Goal: Task Accomplishment & Management: Manage account settings

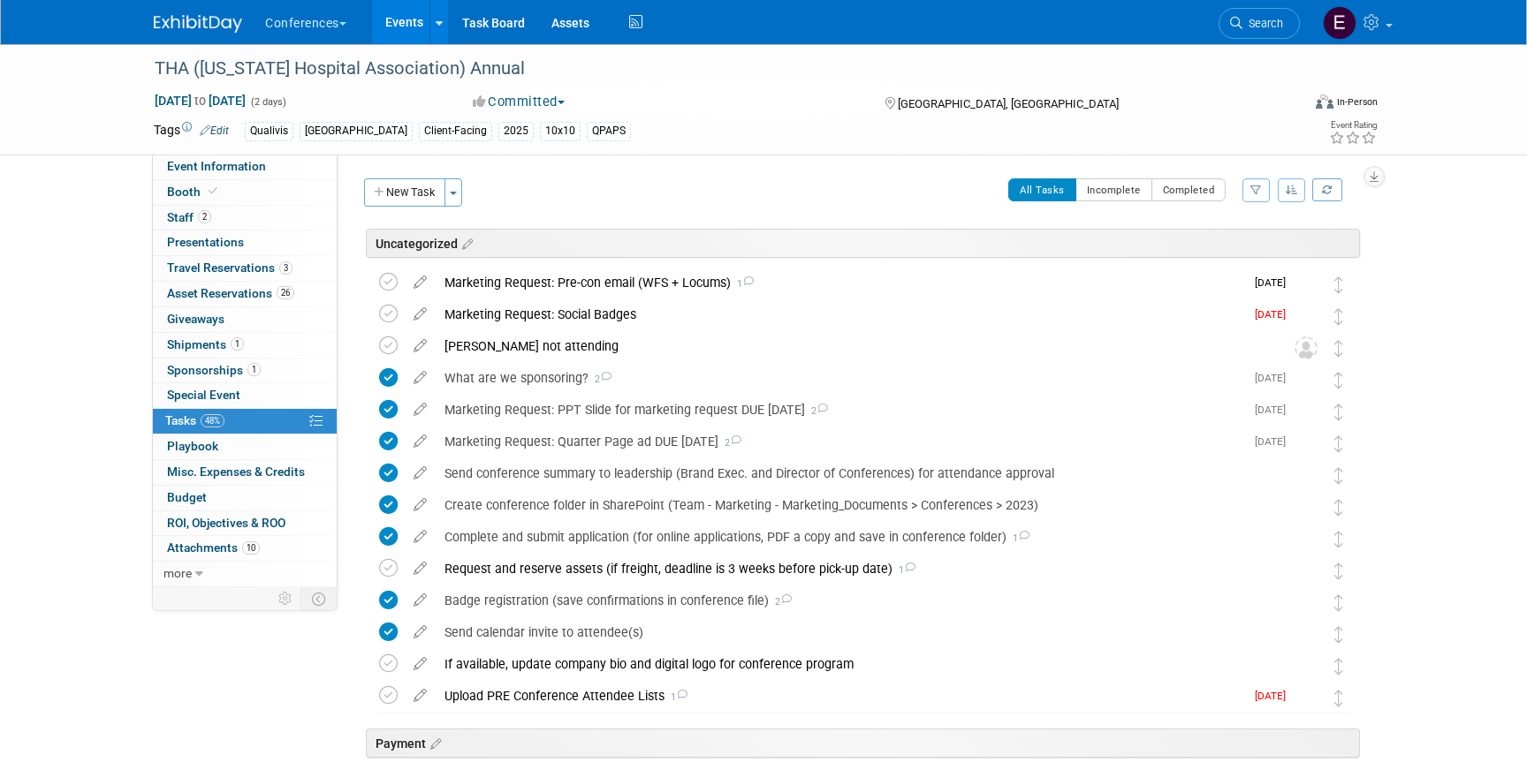
scroll to position [892, 0]
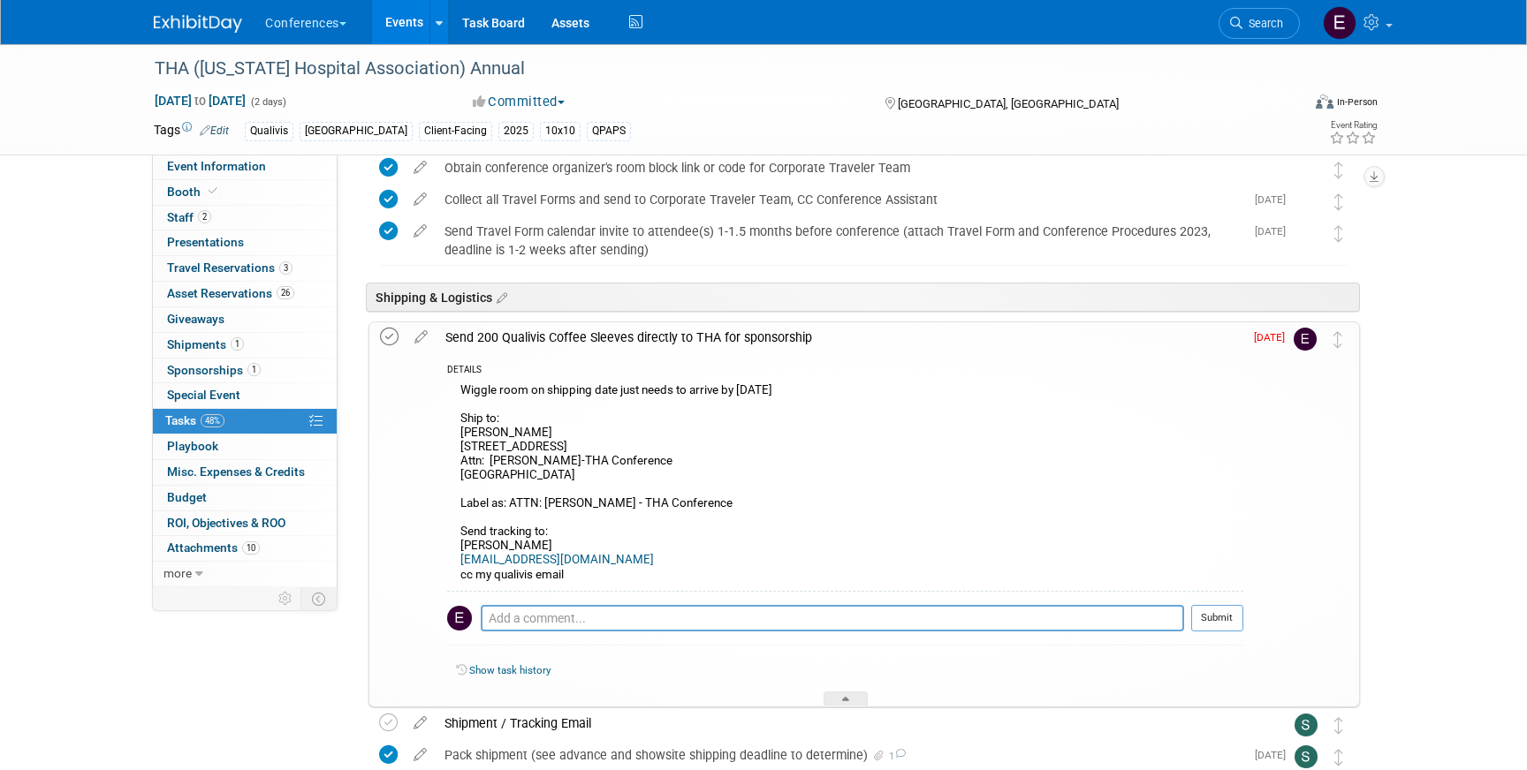
click at [394, 337] on icon at bounding box center [389, 337] width 19 height 19
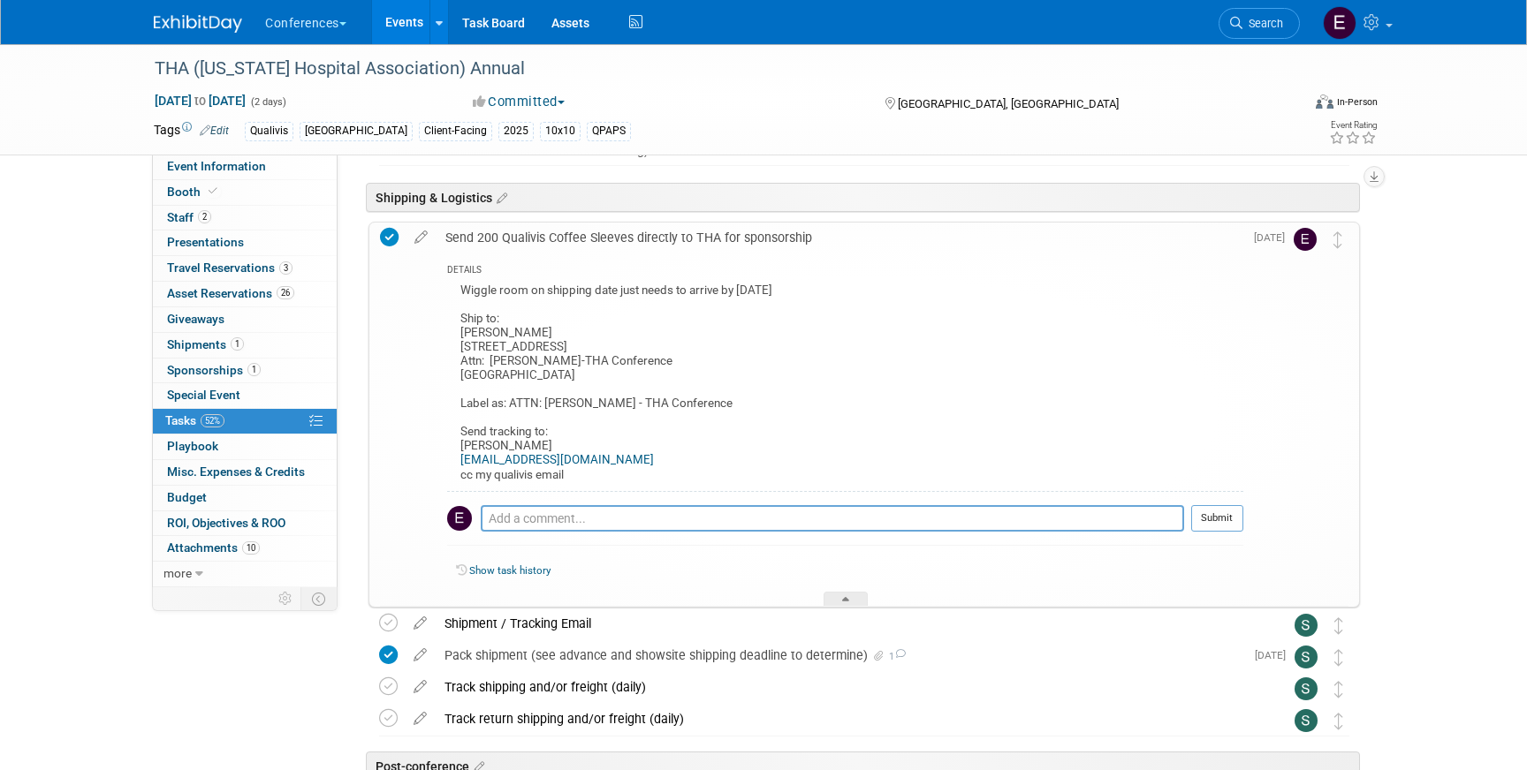
scroll to position [1048, 0]
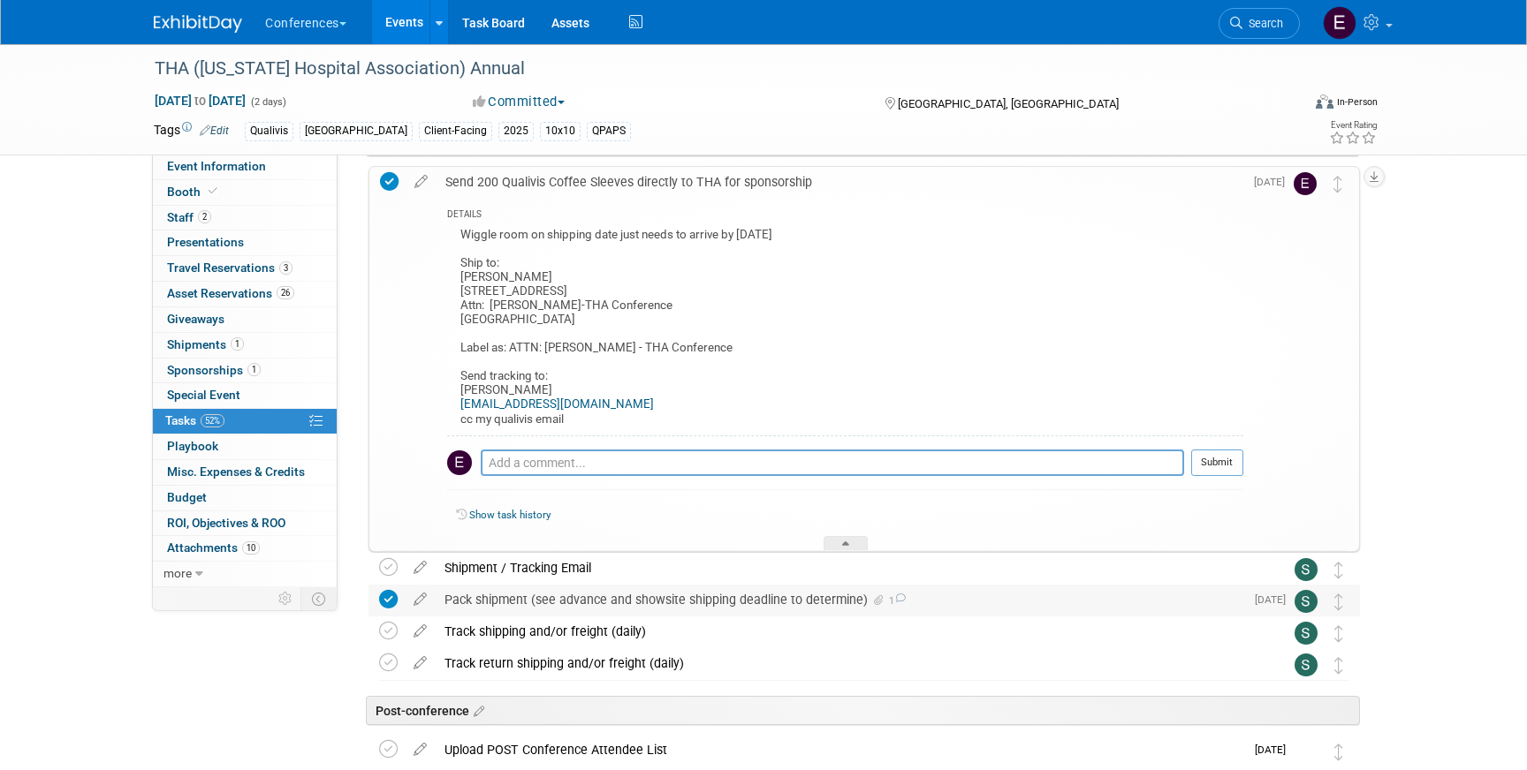
click at [700, 603] on div "Pack shipment (see advance and showsite shipping deadline to determine) 1" at bounding box center [840, 600] width 808 height 30
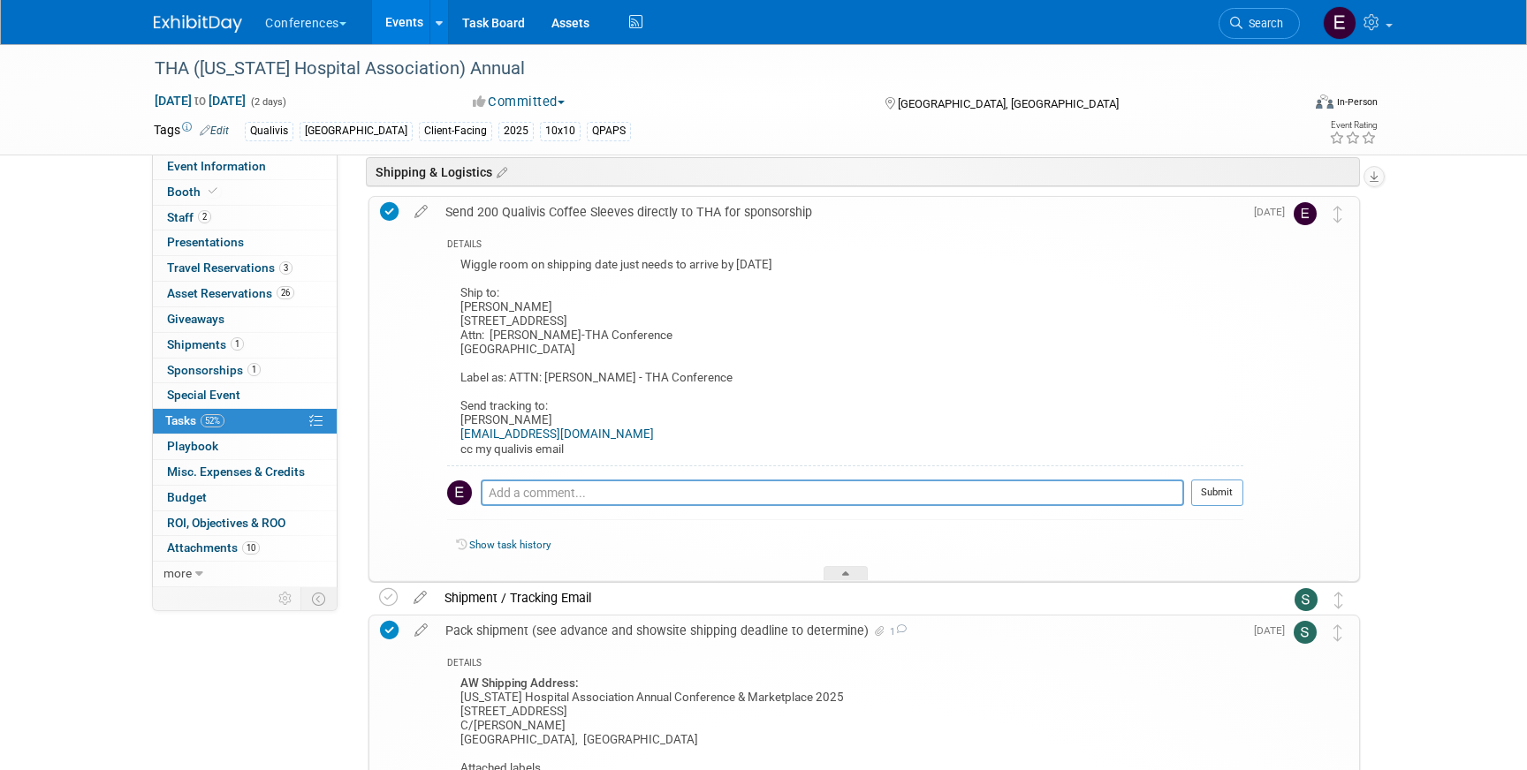
scroll to position [1009, 0]
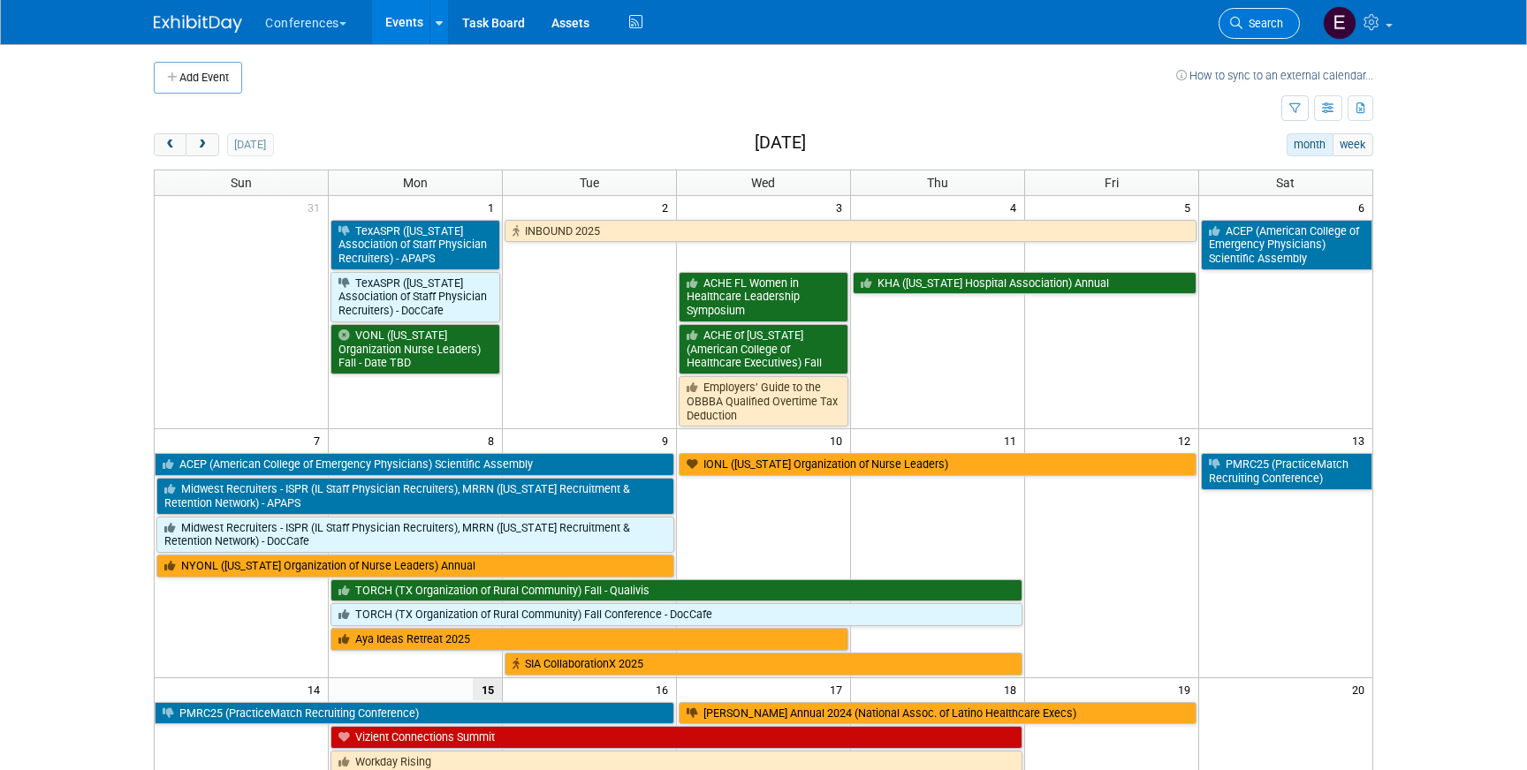
click at [1255, 20] on span "Search" at bounding box center [1262, 23] width 41 height 13
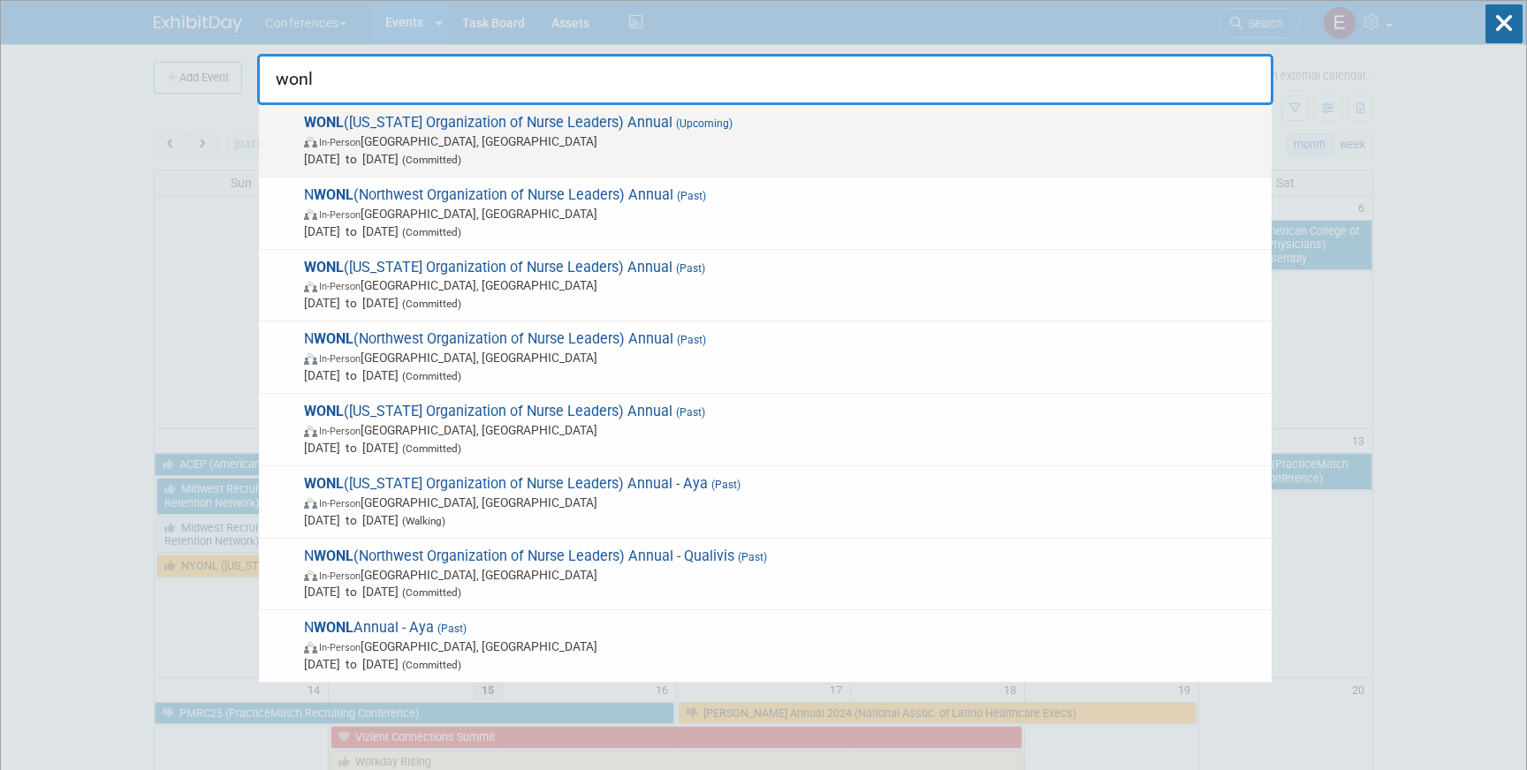
type input "wonl"
click at [470, 121] on span "WONL ([US_STATE] Organization of Nurse Leaders) Annual (Upcoming) In-Person [GE…" at bounding box center [781, 141] width 964 height 54
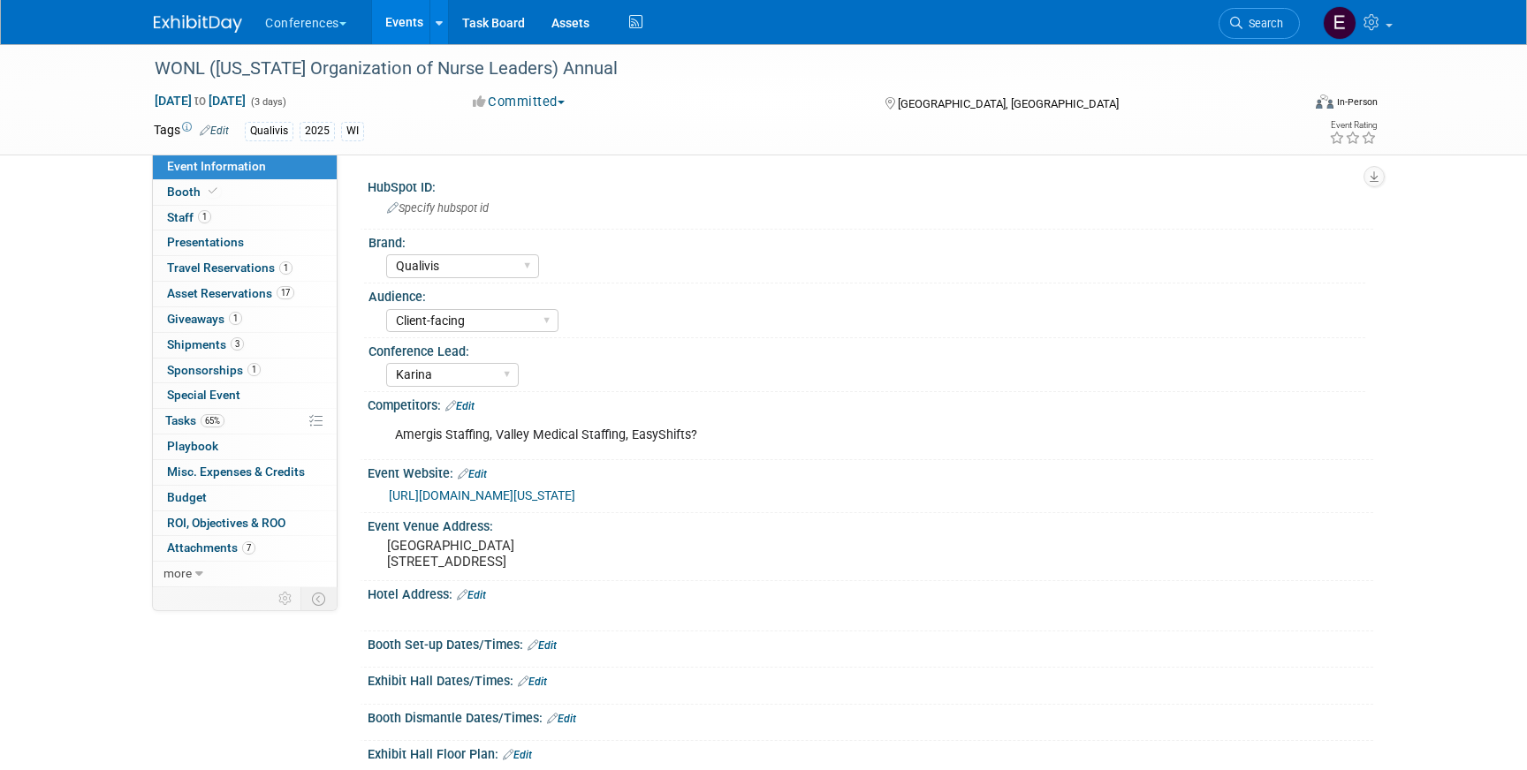
select select "Qualivis"
select select "Client-facing"
select select "Karina"
click at [193, 348] on span "Shipments 3" at bounding box center [205, 344] width 77 height 14
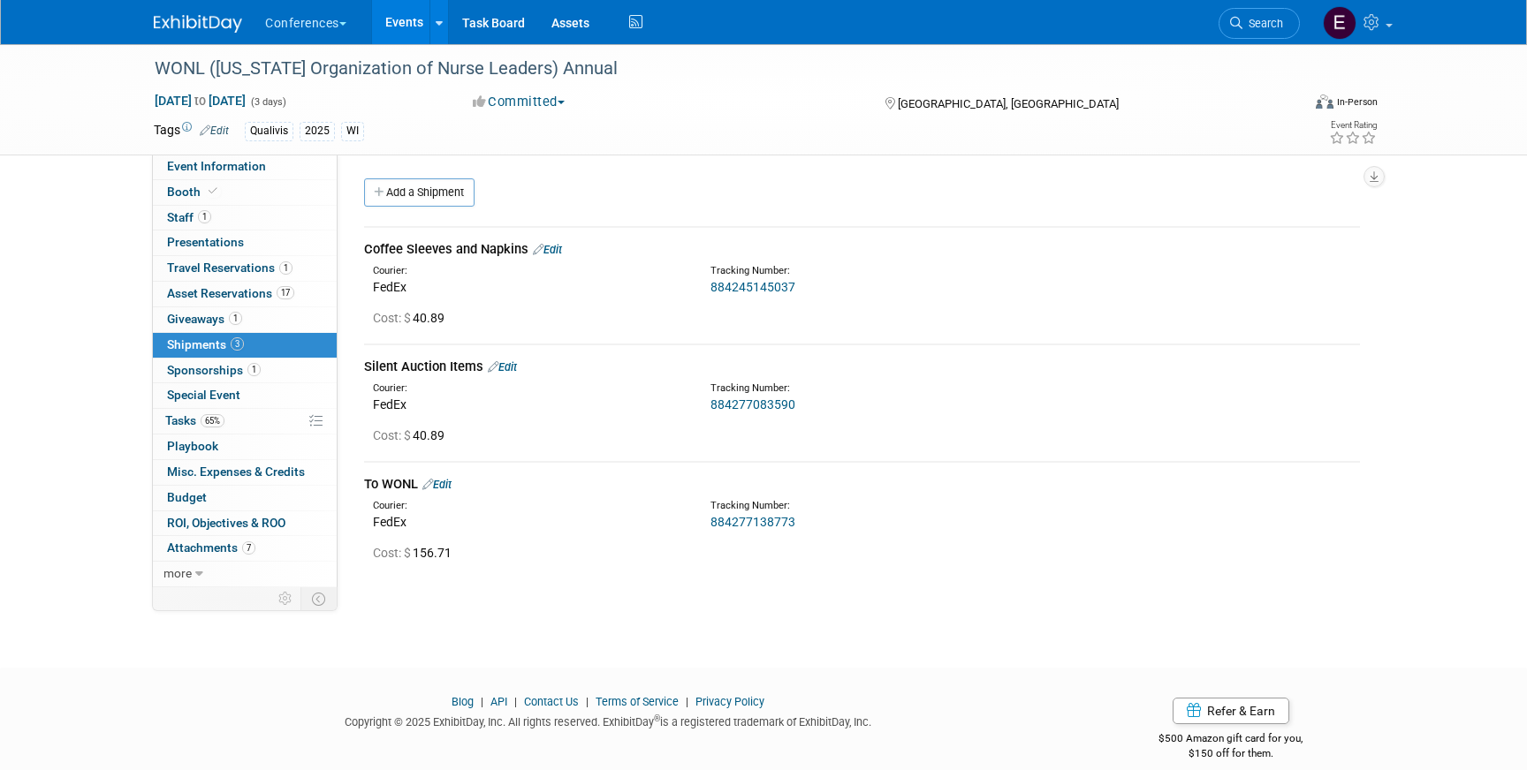
click at [736, 522] on link "884277138773" at bounding box center [752, 522] width 85 height 14
drag, startPoint x: 800, startPoint y: 522, endPoint x: 693, endPoint y: 533, distance: 107.4
click at [696, 527] on div "Courier: FedEx Tracking Number: 884277138773" at bounding box center [862, 513] width 1022 height 38
copy div "Tracking Number: 884277138773"
click at [769, 552] on div "Cost: $ 156.71" at bounding box center [866, 553] width 987 height 18
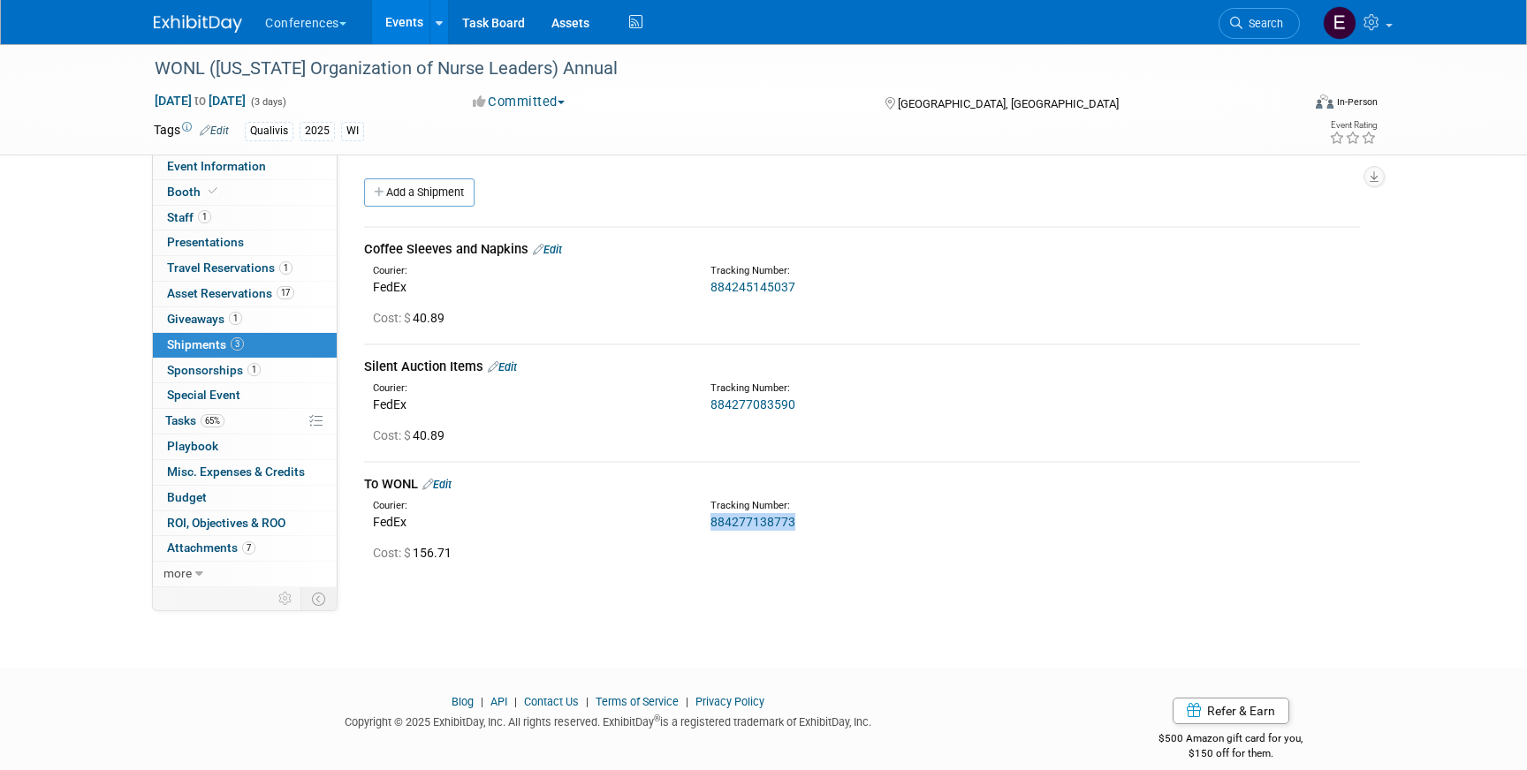
drag, startPoint x: 807, startPoint y: 526, endPoint x: 701, endPoint y: 523, distance: 106.0
click at [701, 523] on div "Tracking Number: 884277138773" at bounding box center [908, 515] width 422 height 32
copy link "884277138773"
click at [791, 521] on link "884277138773" at bounding box center [752, 522] width 85 height 14
click at [751, 520] on link "884277138773" at bounding box center [752, 522] width 85 height 14
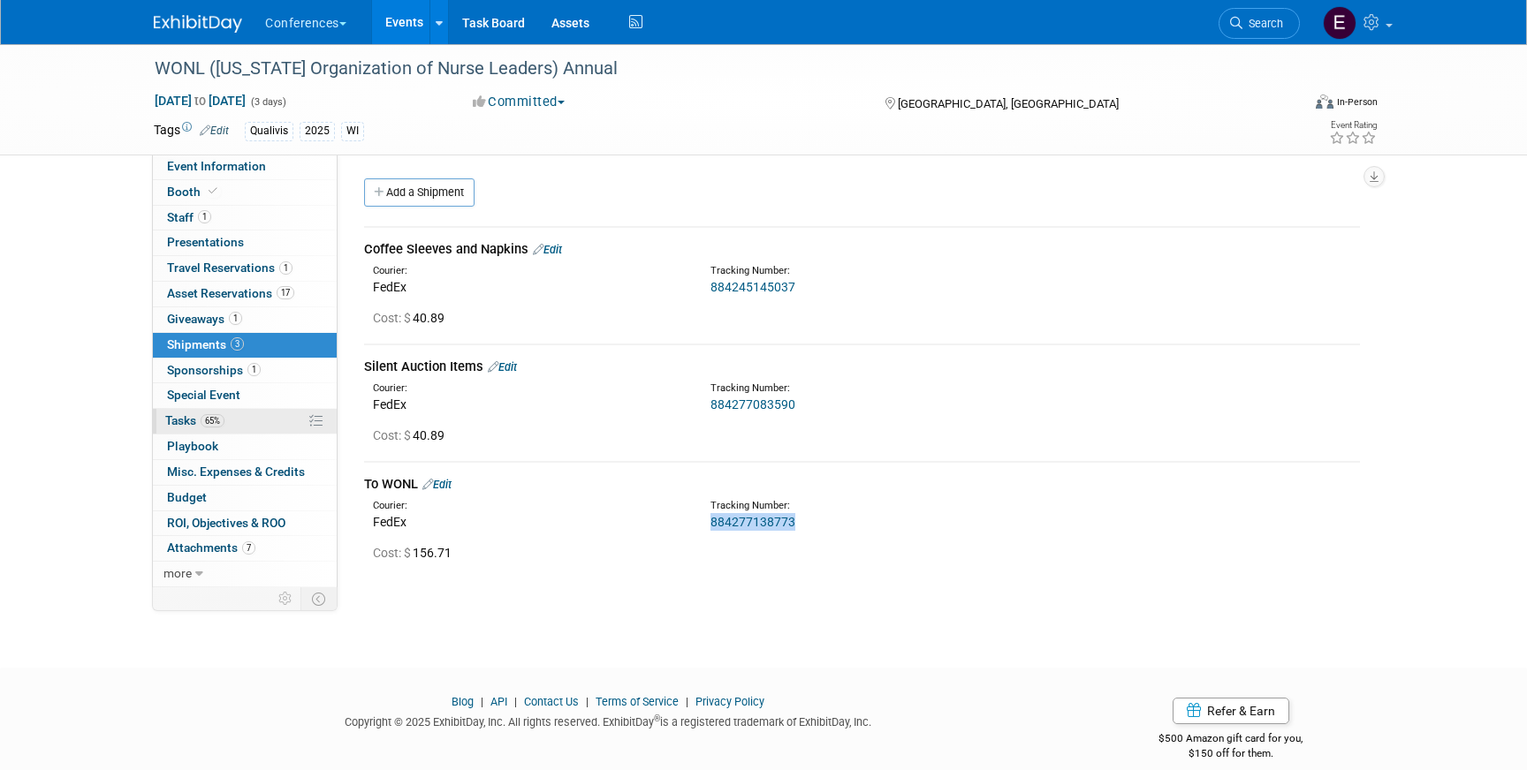
click at [262, 423] on link "65% Tasks 65%" at bounding box center [245, 421] width 184 height 25
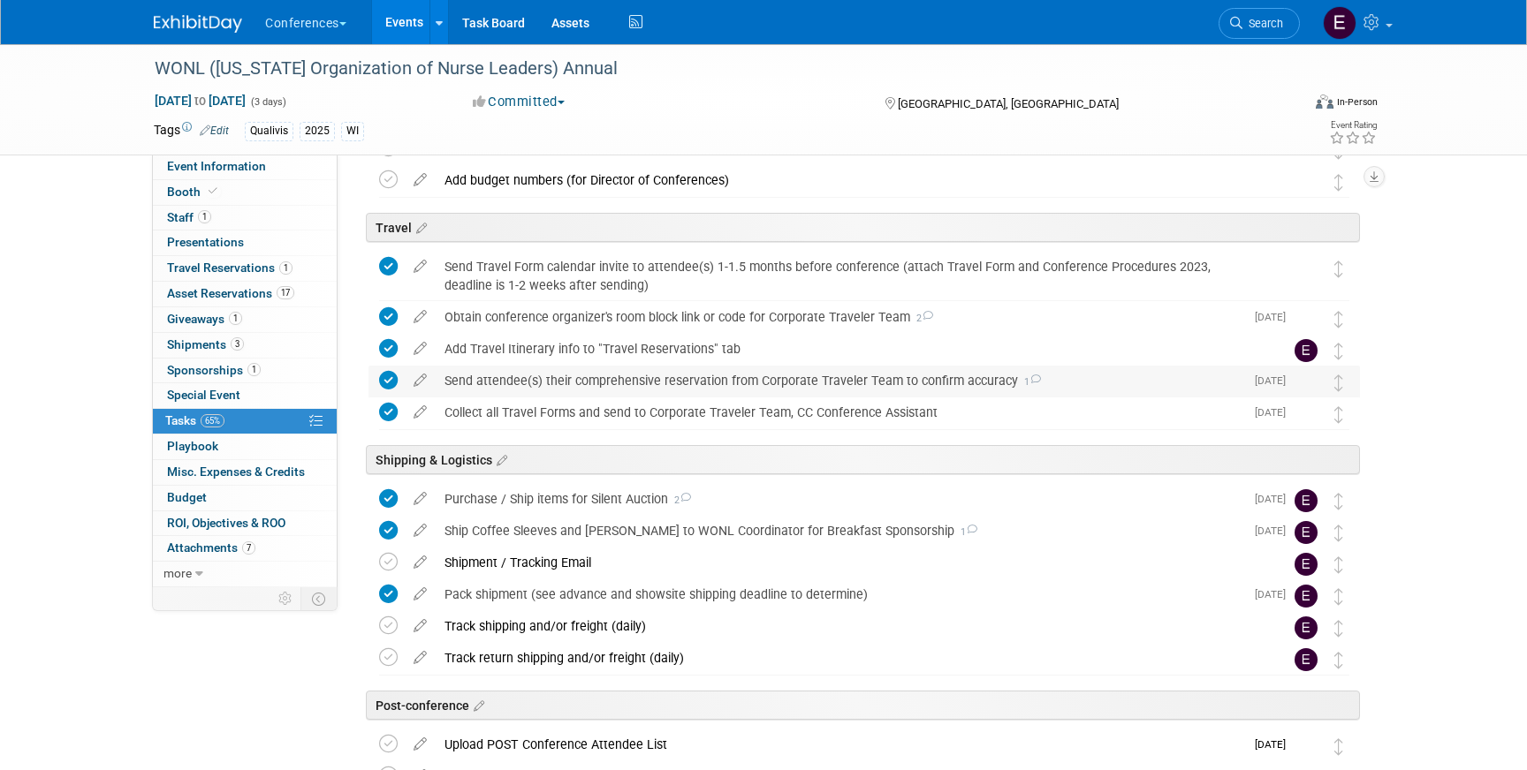
scroll to position [748, 0]
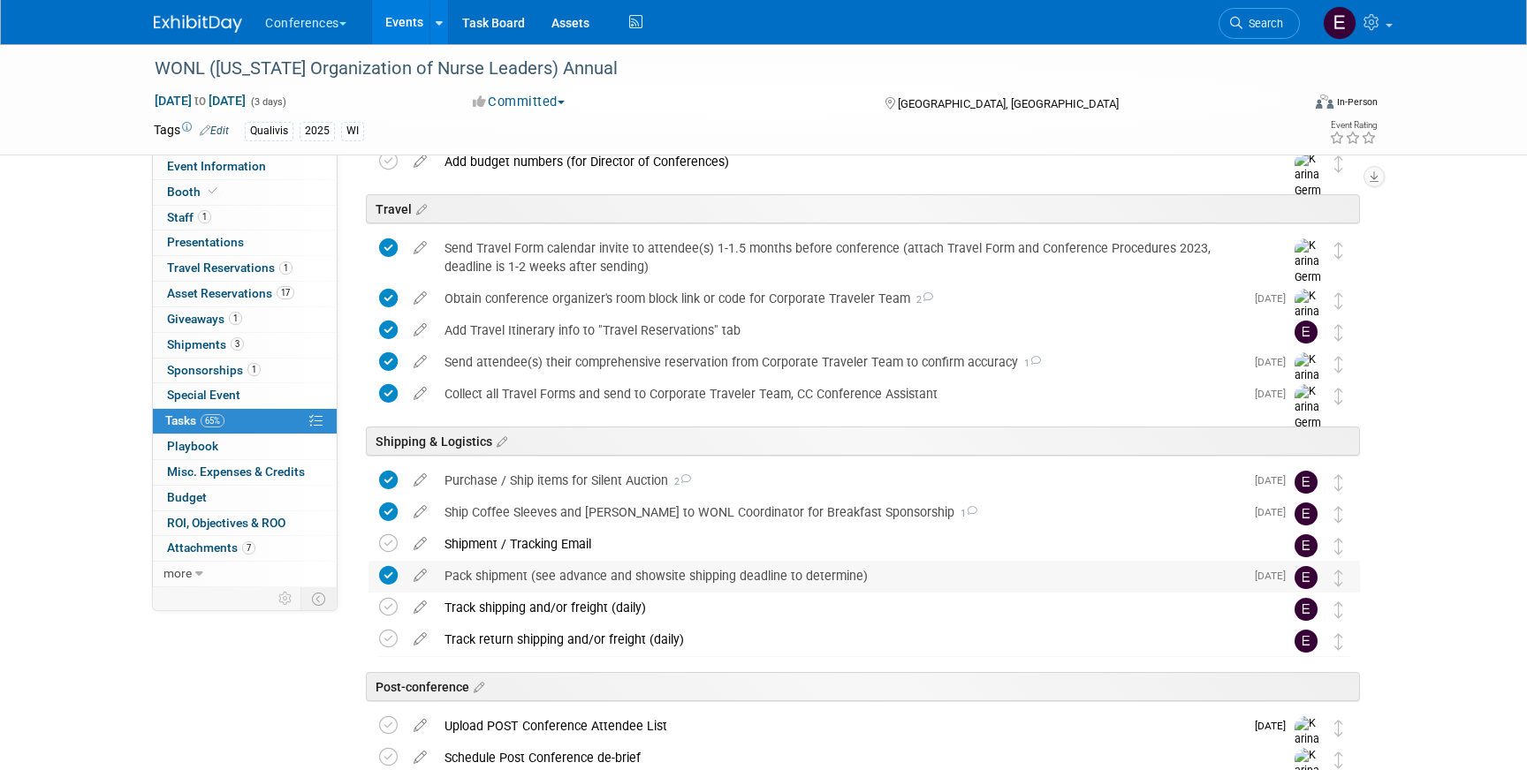
click at [566, 574] on div "Pack shipment (see advance and showsite shipping deadline to determine)" at bounding box center [840, 576] width 808 height 30
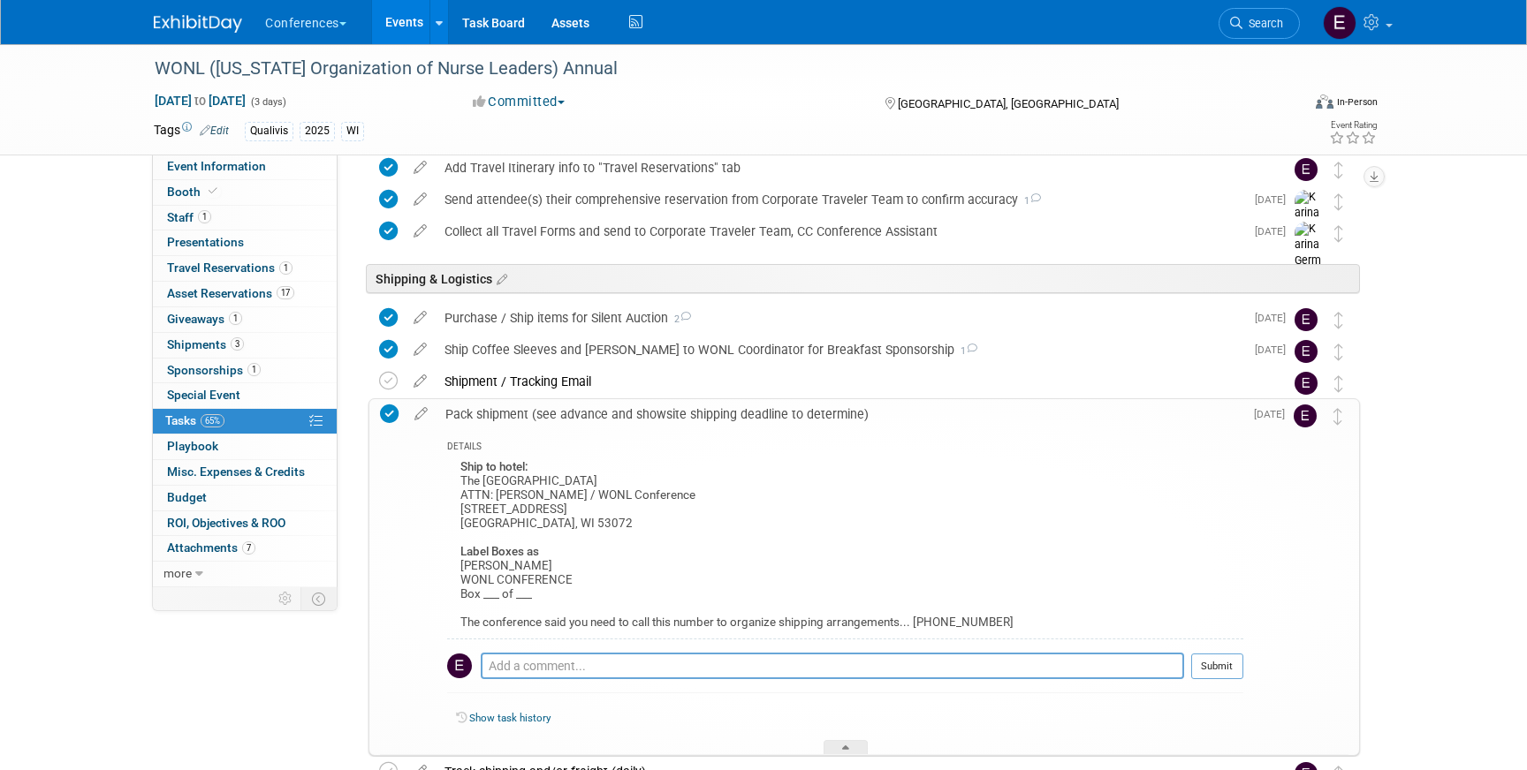
scroll to position [914, 0]
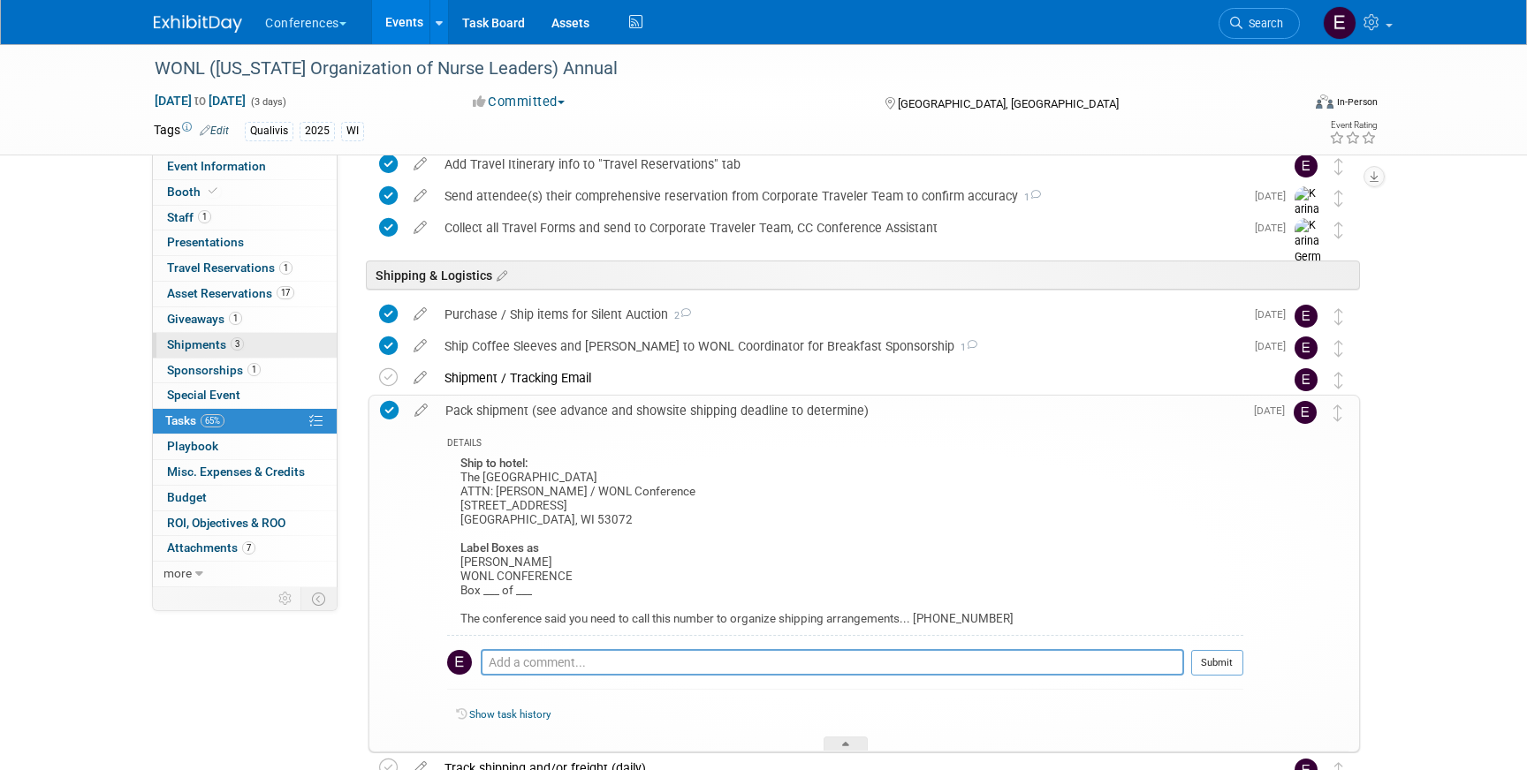
click at [206, 333] on link "3 Shipments 3" at bounding box center [245, 345] width 184 height 25
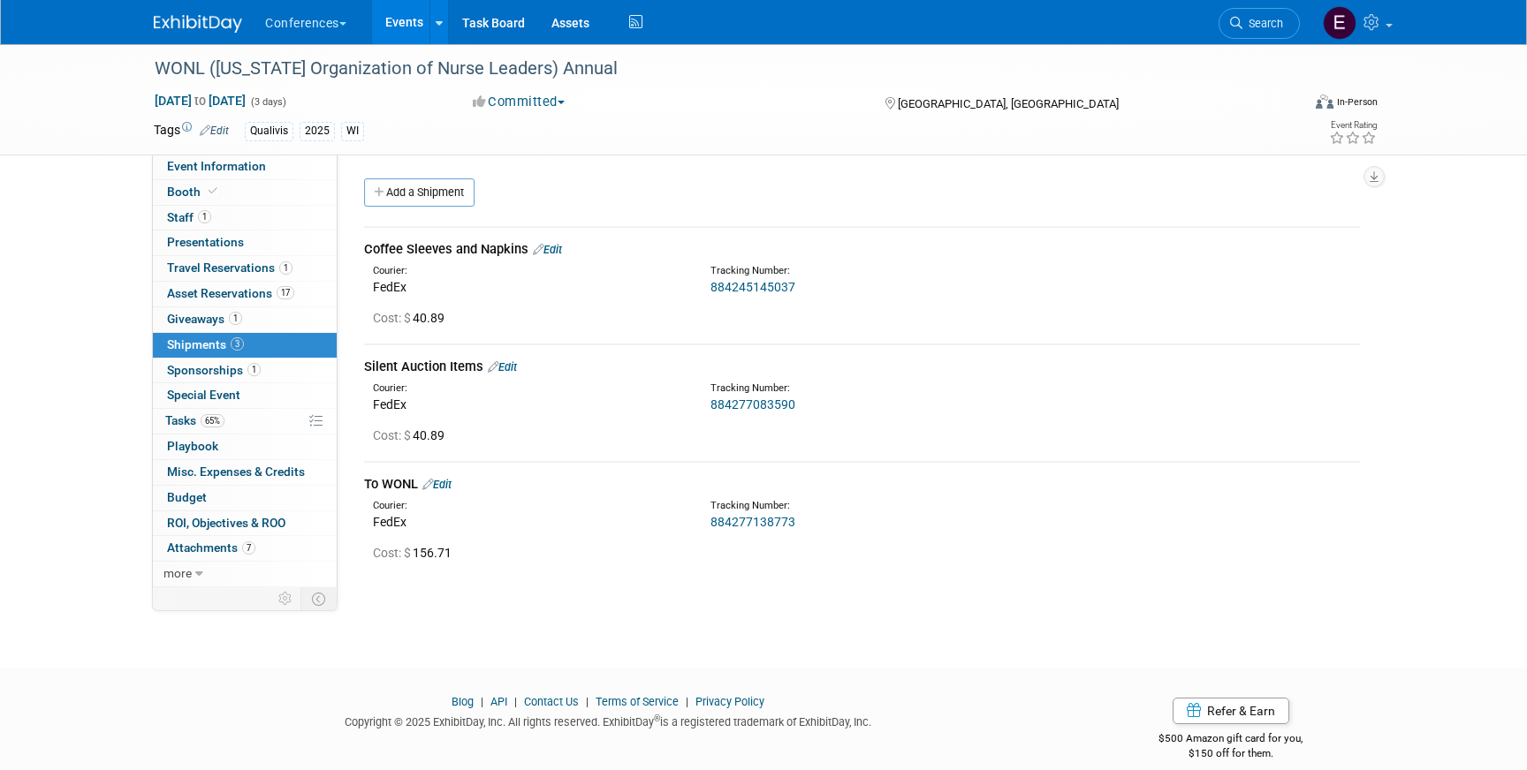
click at [215, 154] on div "WONL (Wisconsin Organization of Nurse Leaders) Annual Sep 17, 2025 to Sep 19, 2…" at bounding box center [763, 99] width 1246 height 110
click at [215, 155] on div "WONL (Wisconsin Organization of Nurse Leaders) Annual Sep 17, 2025 to Sep 19, 2…" at bounding box center [763, 99] width 1527 height 111
click at [216, 157] on link "Event Information" at bounding box center [245, 167] width 184 height 25
select select "Qualivis"
select select "Client-facing"
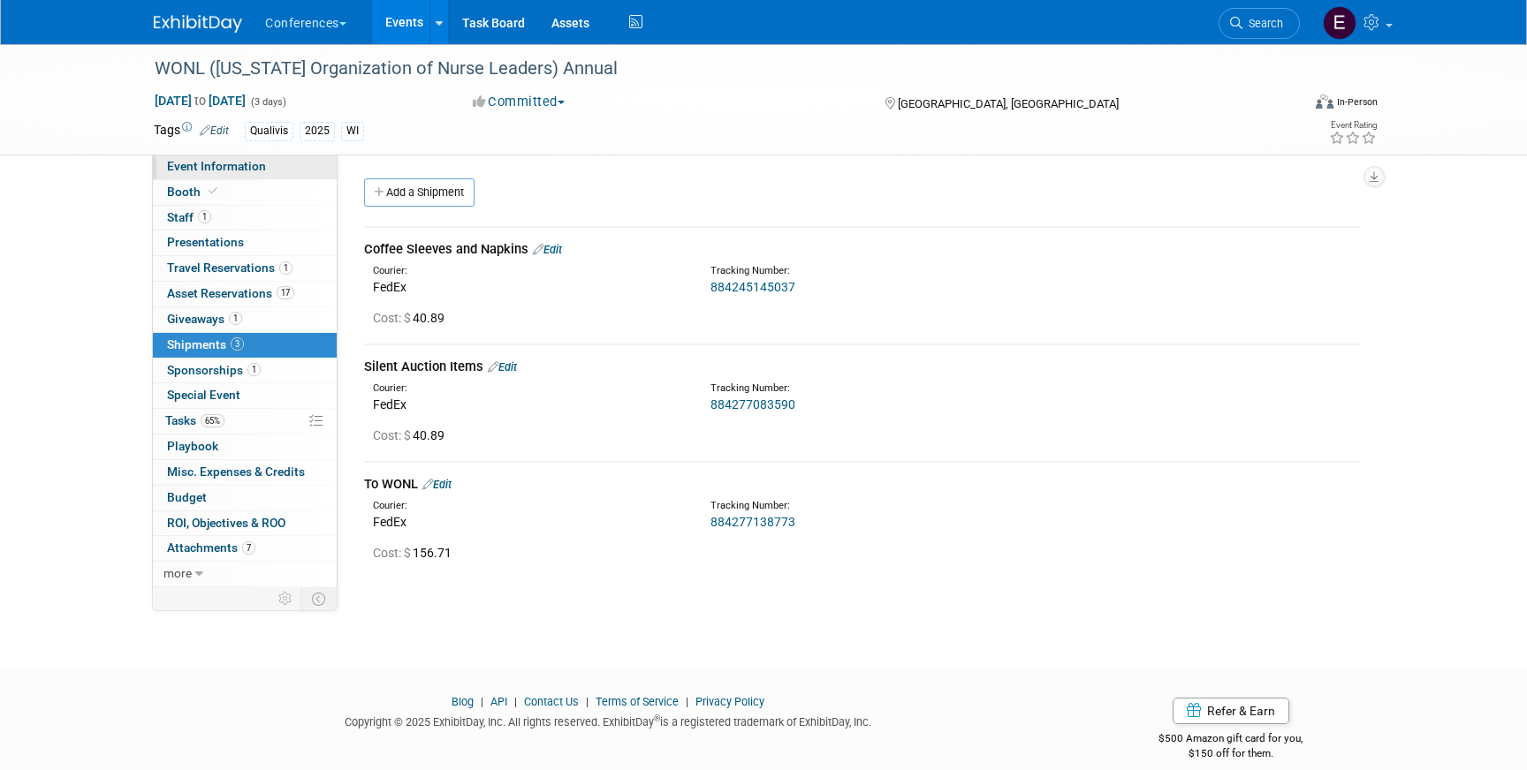
select select "Karina"
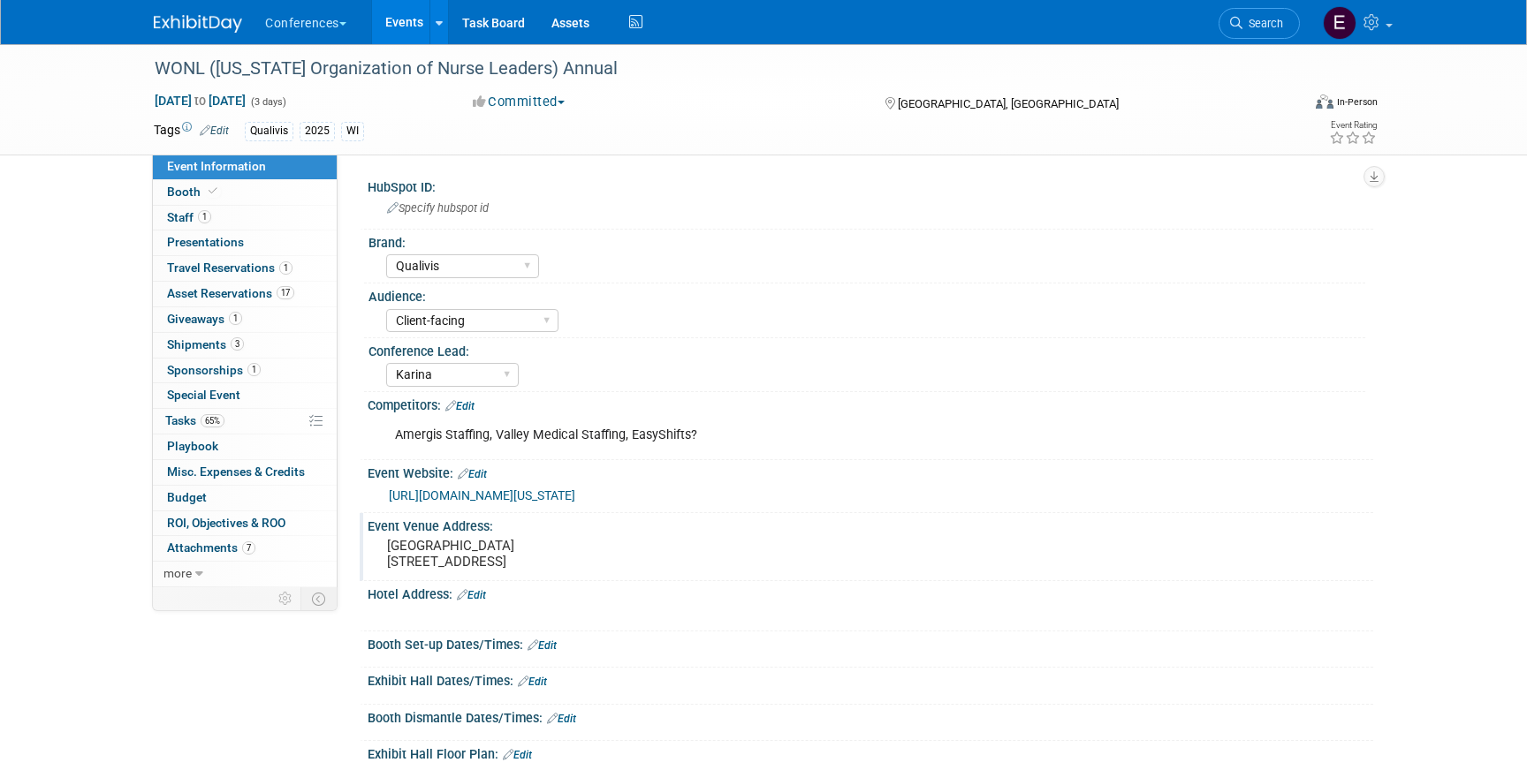
click at [488, 551] on pre "The Ingleside Hotel 2810 Golf Rd, Pewaukee, WI 53072" at bounding box center [577, 554] width 380 height 32
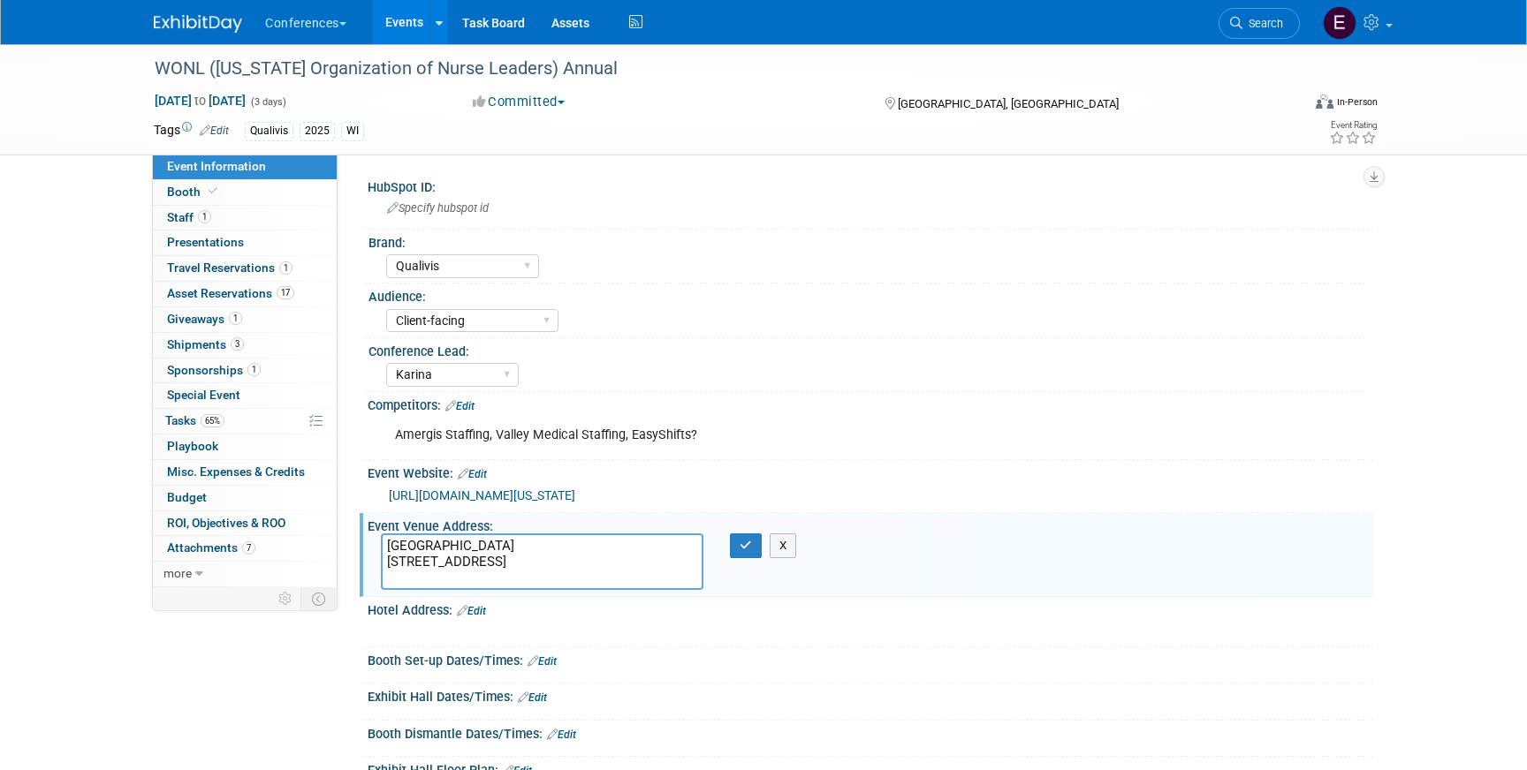
drag, startPoint x: 501, startPoint y: 546, endPoint x: 366, endPoint y: 543, distance: 135.2
click at [366, 543] on div "Event Venue Address: The Ingleside Hotel 2810 Golf Rd, Pewaukee, WI 53072 The I…" at bounding box center [866, 555] width 1013 height 84
click at [264, 267] on span "Travel Reservations 1" at bounding box center [229, 268] width 125 height 14
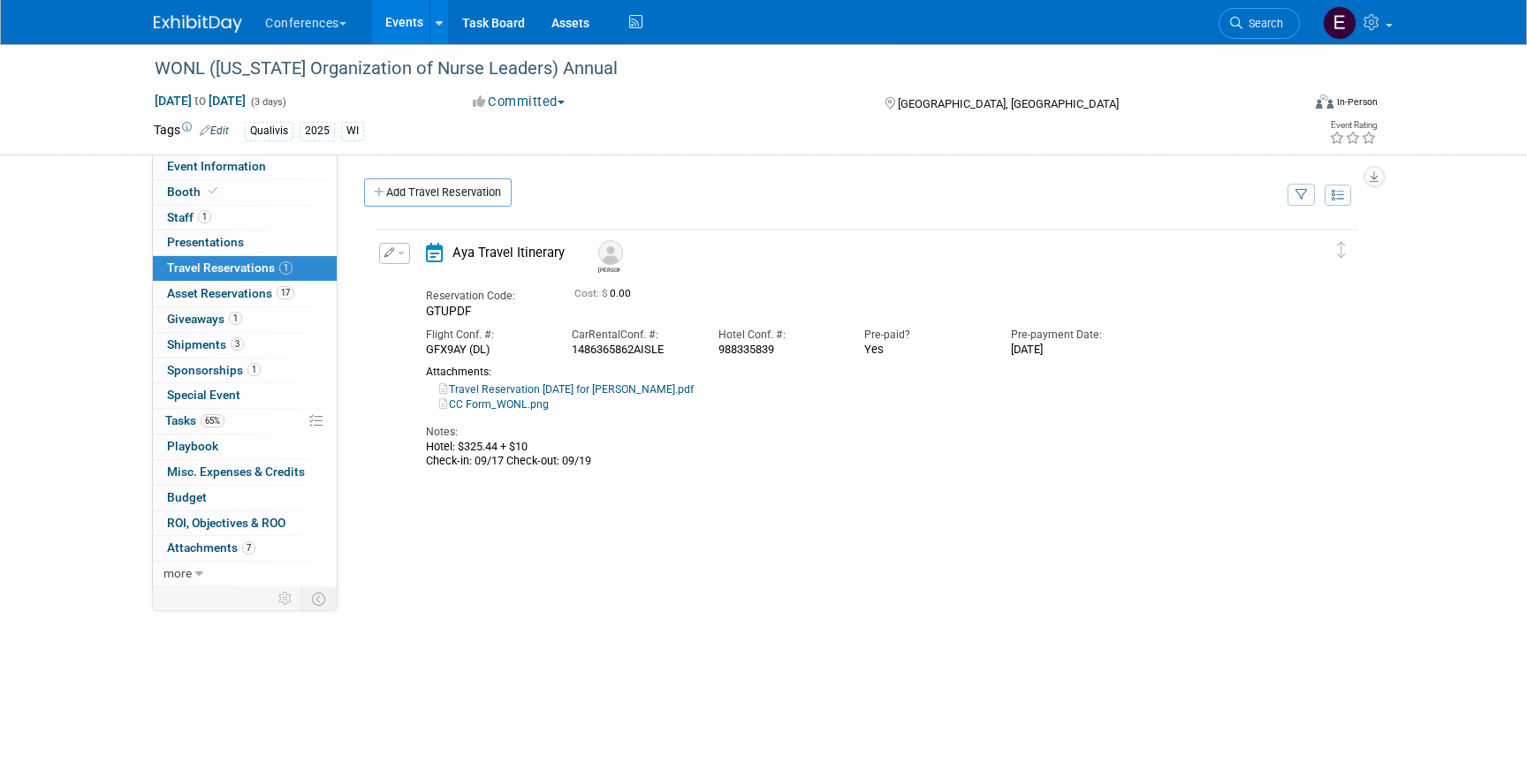
click at [517, 406] on link "CC Form_WONL.png" at bounding box center [494, 404] width 110 height 12
click at [224, 427] on span "Tasks 65%" at bounding box center [194, 420] width 59 height 14
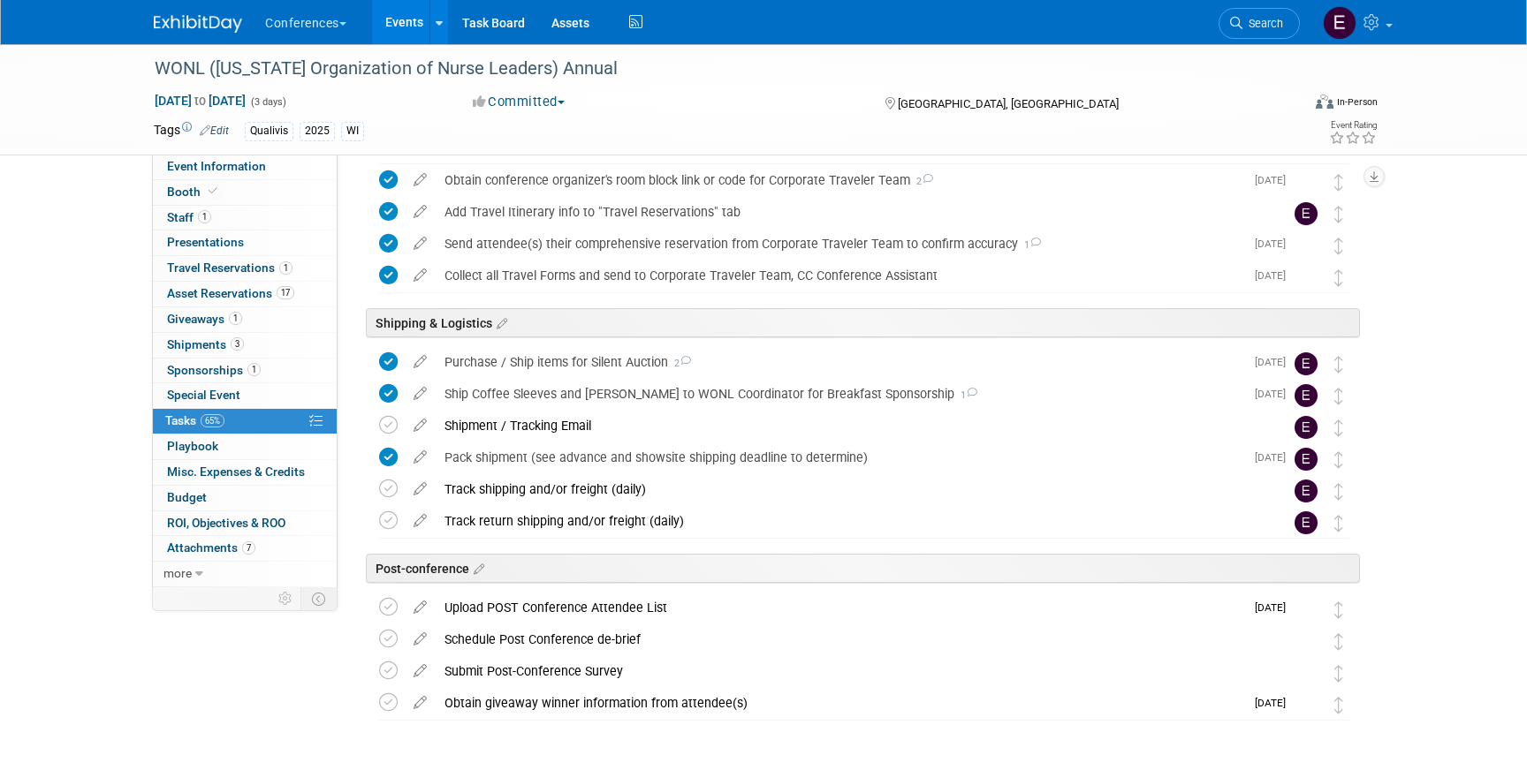
scroll to position [888, 0]
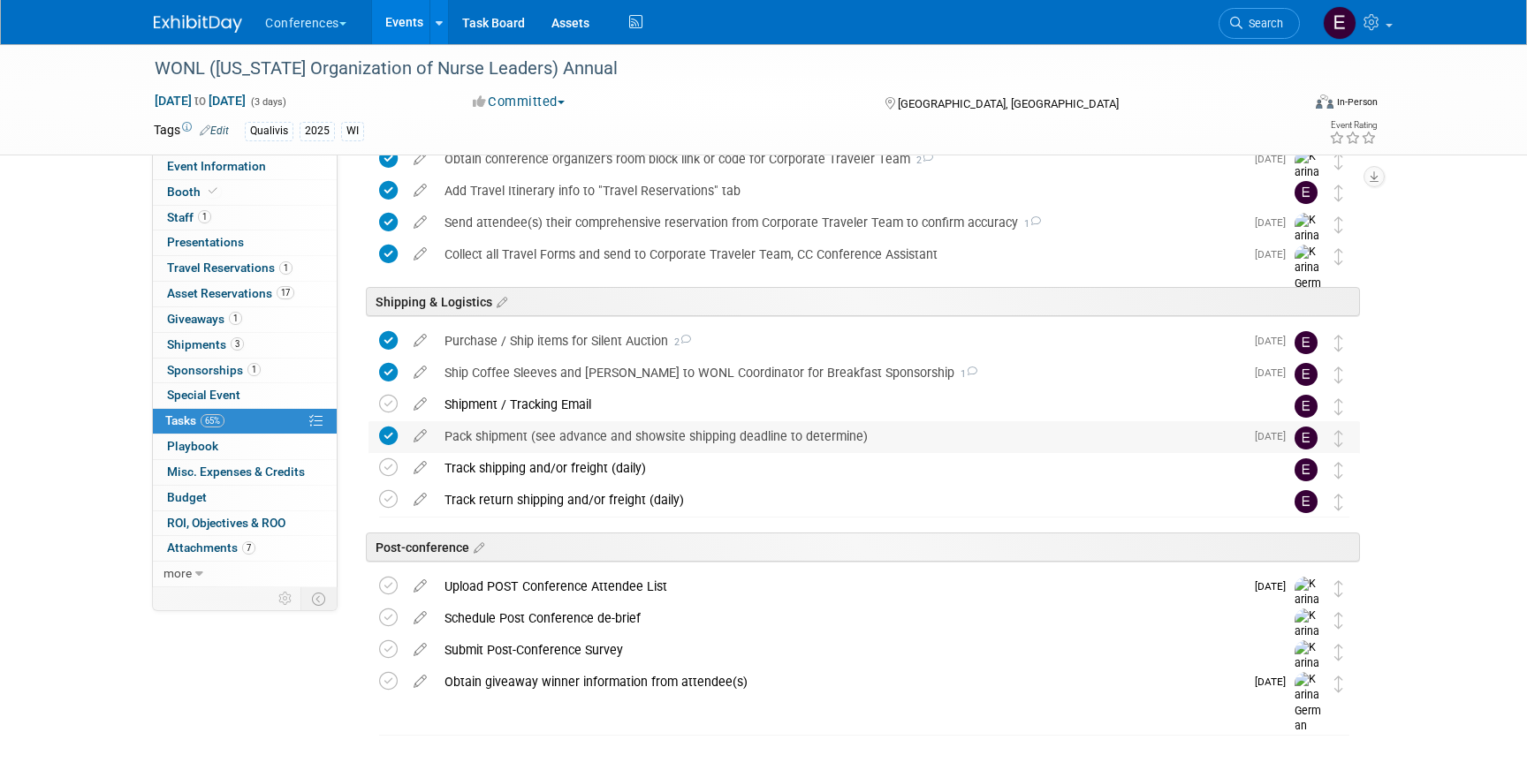
click at [575, 431] on div "Pack shipment (see advance and showsite shipping deadline to determine)" at bounding box center [840, 436] width 808 height 30
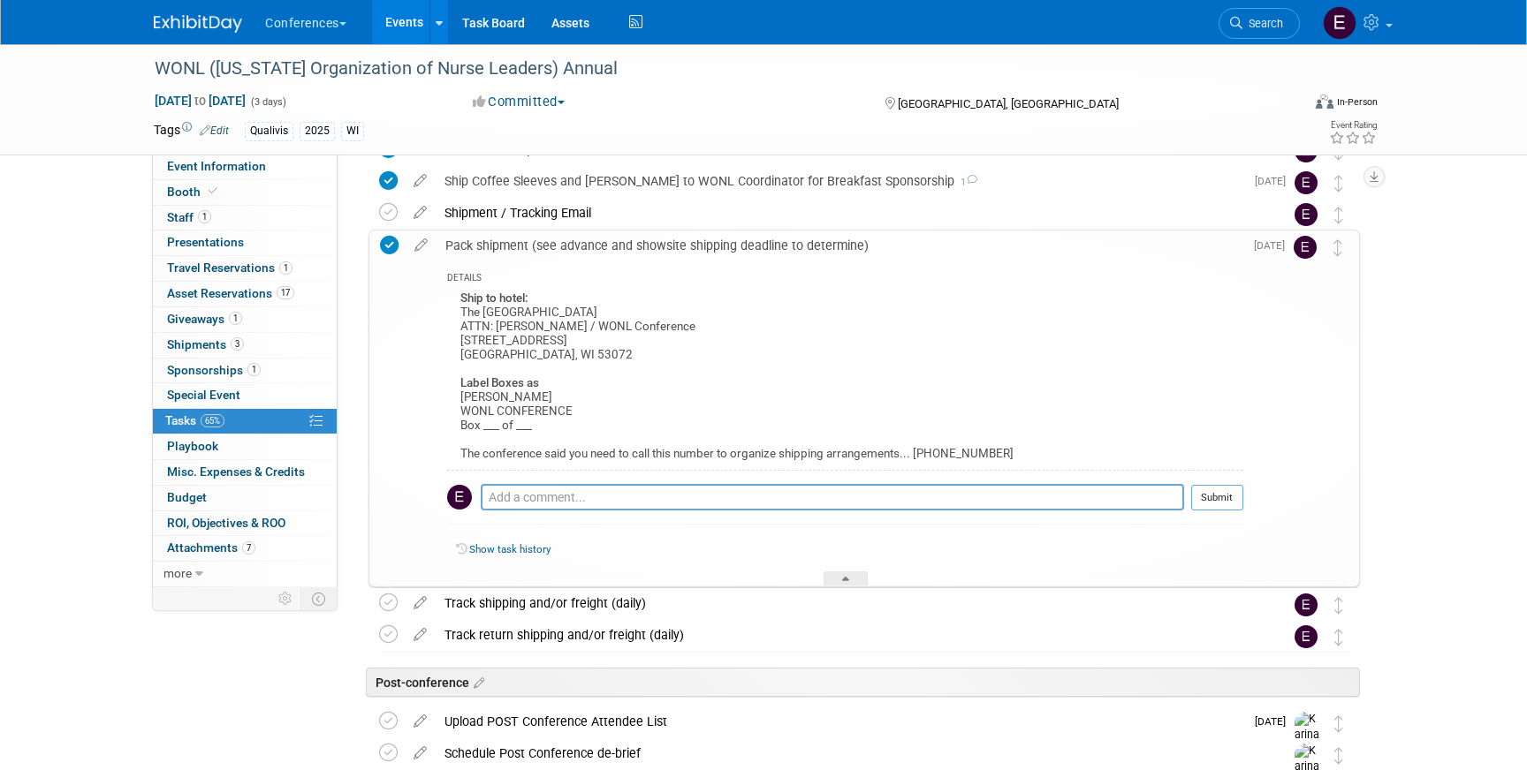
scroll to position [1101, 0]
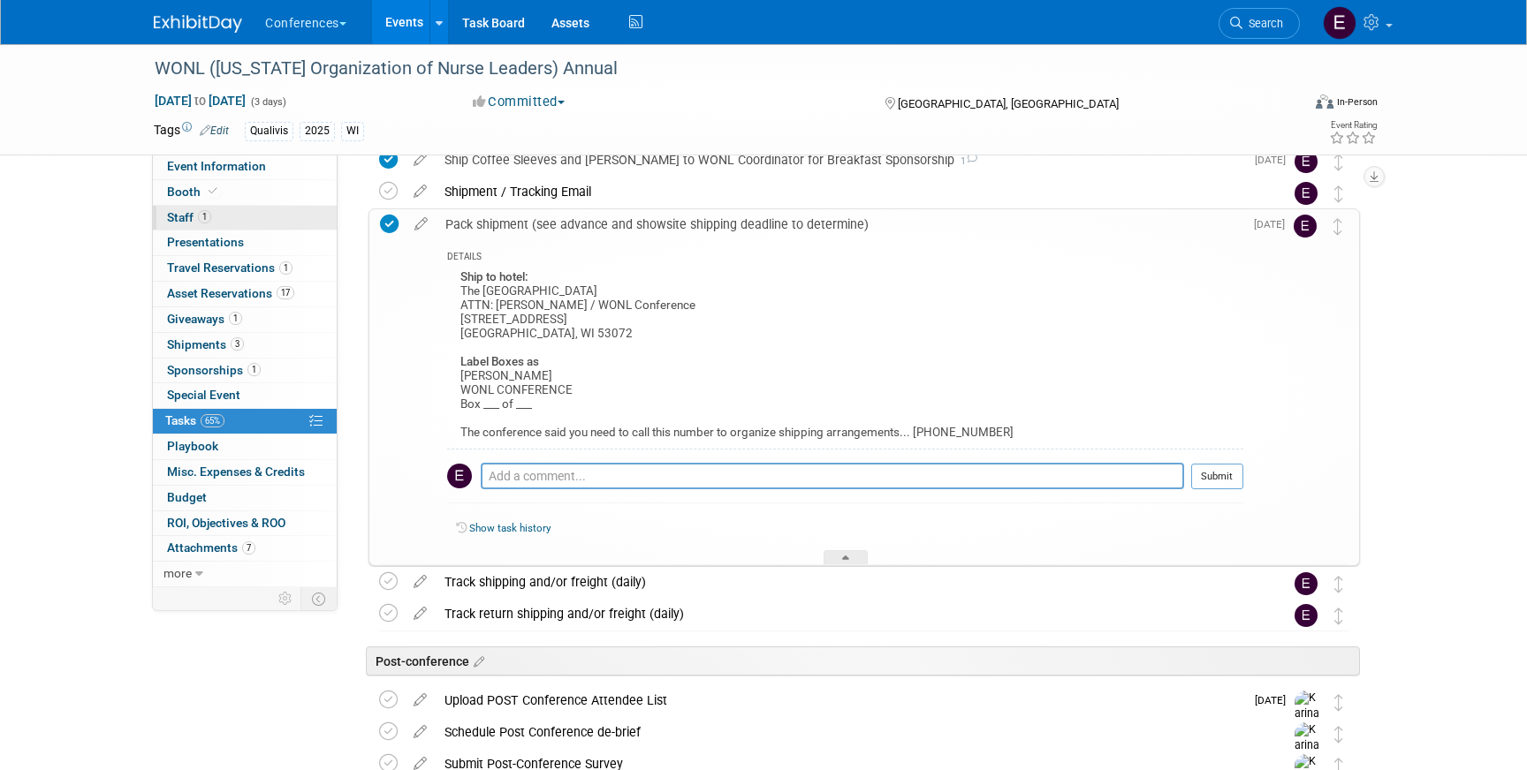
click at [241, 210] on link "1 Staff 1" at bounding box center [245, 218] width 184 height 25
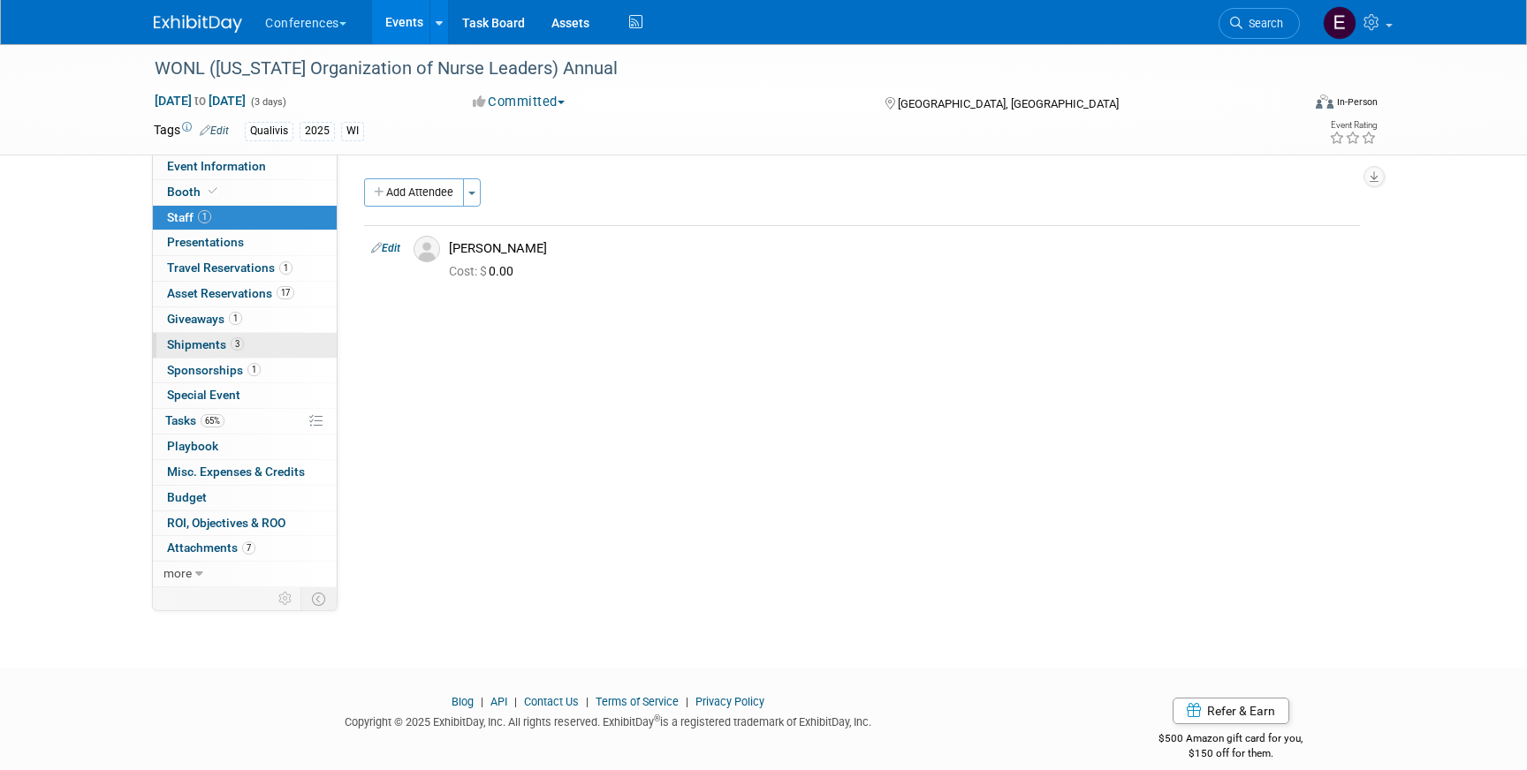
click at [195, 354] on link "3 Shipments 3" at bounding box center [245, 345] width 184 height 25
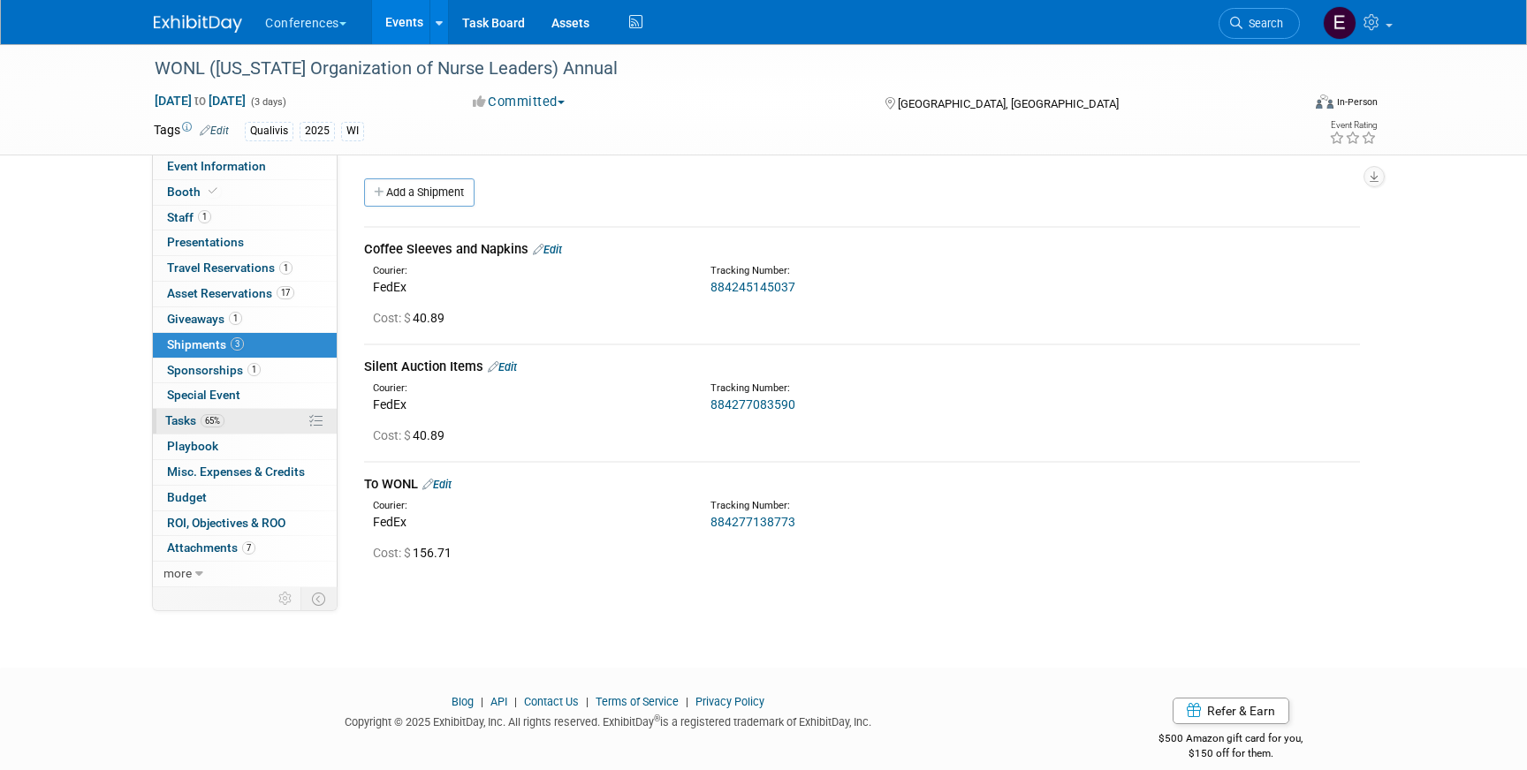
click at [216, 422] on span "65%" at bounding box center [213, 420] width 24 height 13
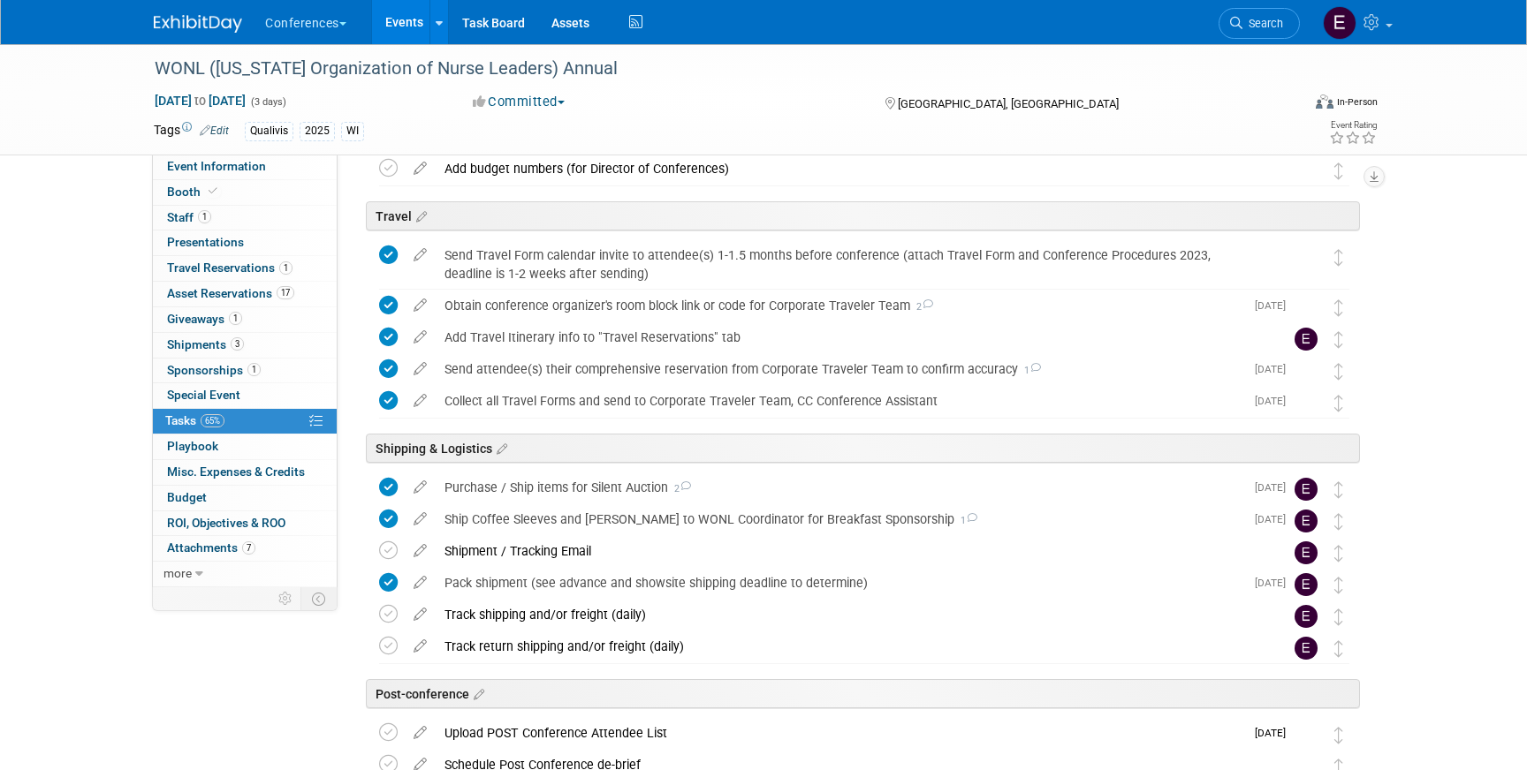
scroll to position [884, 0]
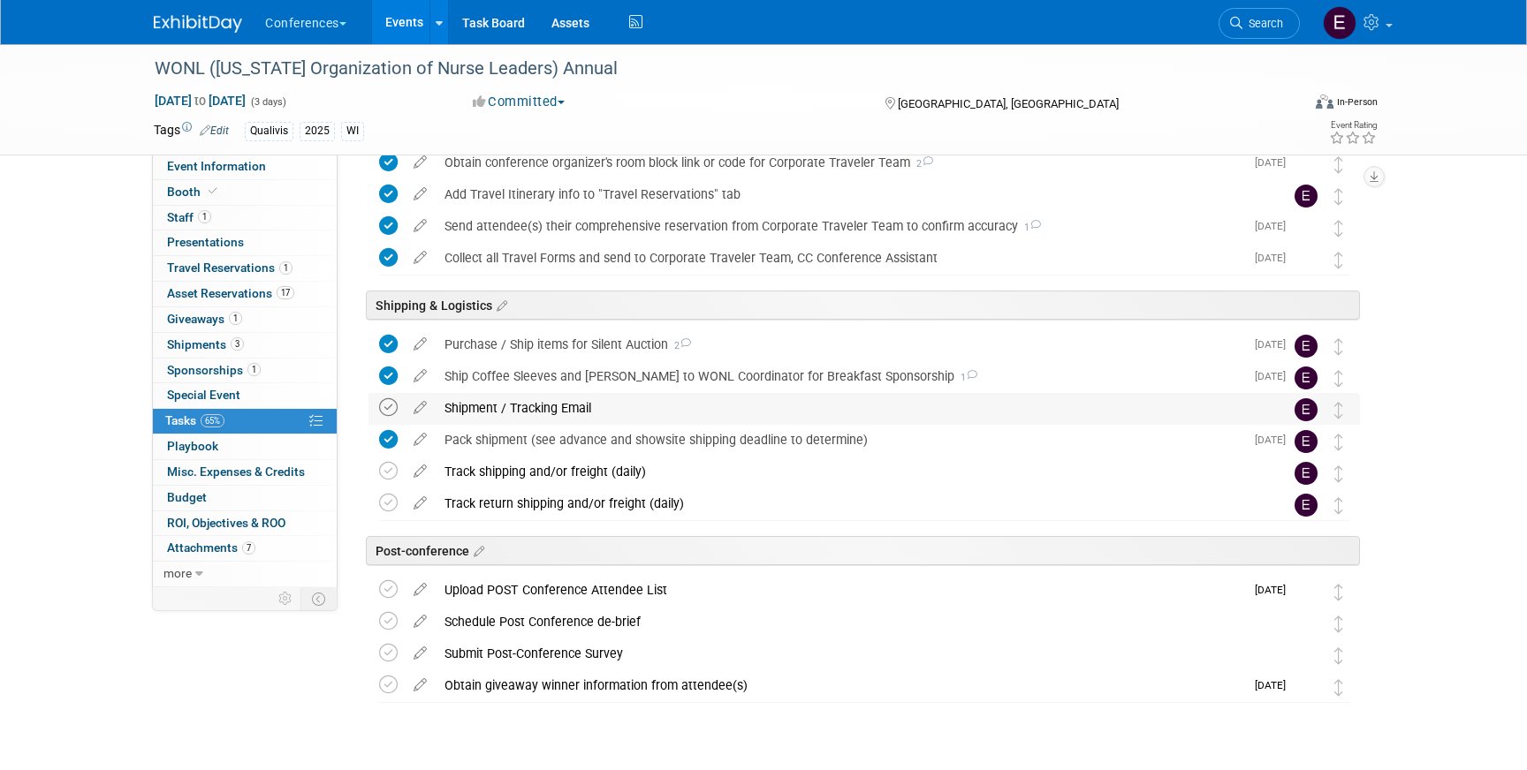
click at [390, 406] on icon at bounding box center [388, 407] width 19 height 19
click at [628, 411] on div "Shipment / Tracking Email" at bounding box center [847, 408] width 823 height 30
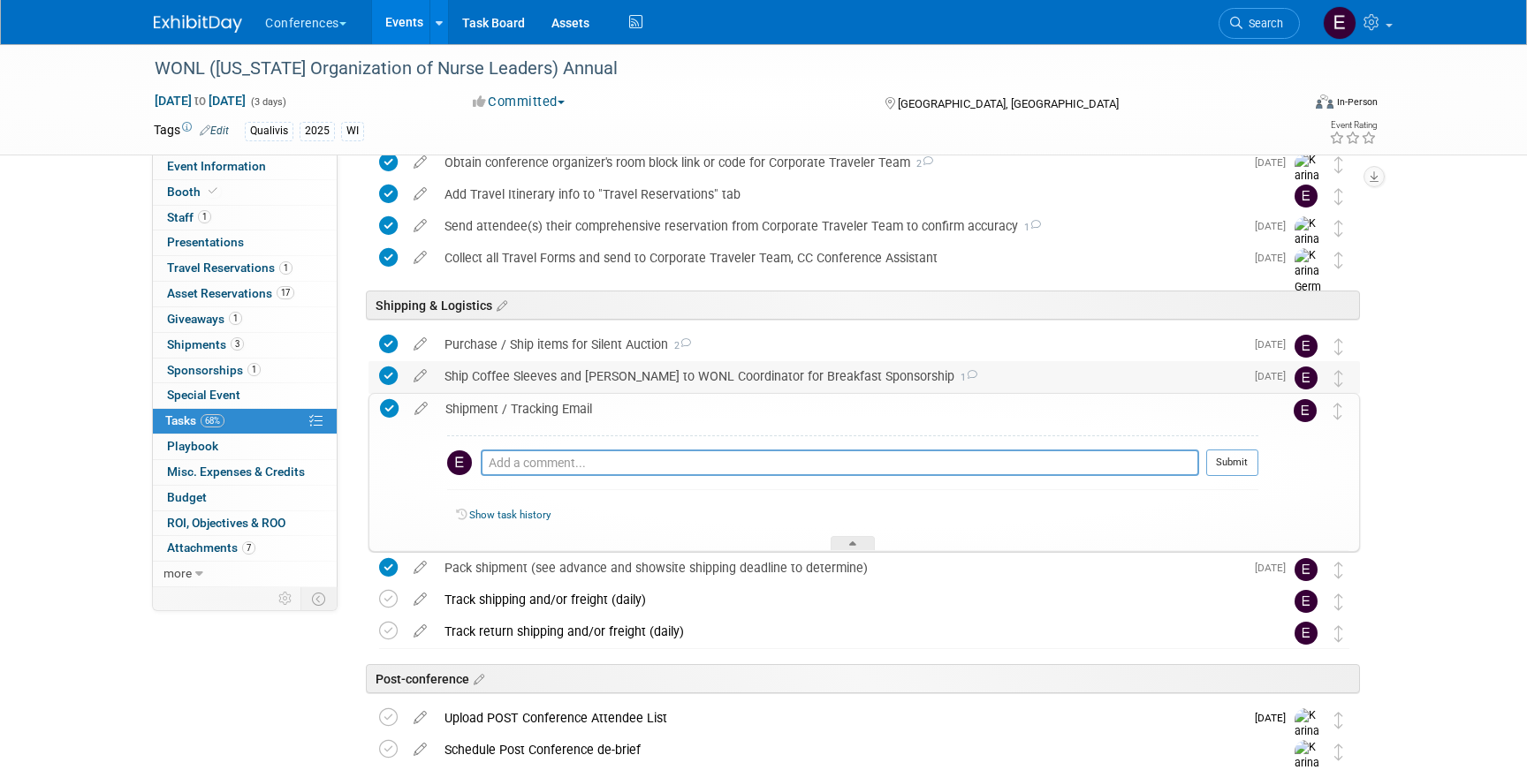
click at [653, 383] on div "Ship Coffee Sleeves and Napkins to WONL Coordinator for Breakfast Sponsorship 1" at bounding box center [840, 376] width 808 height 30
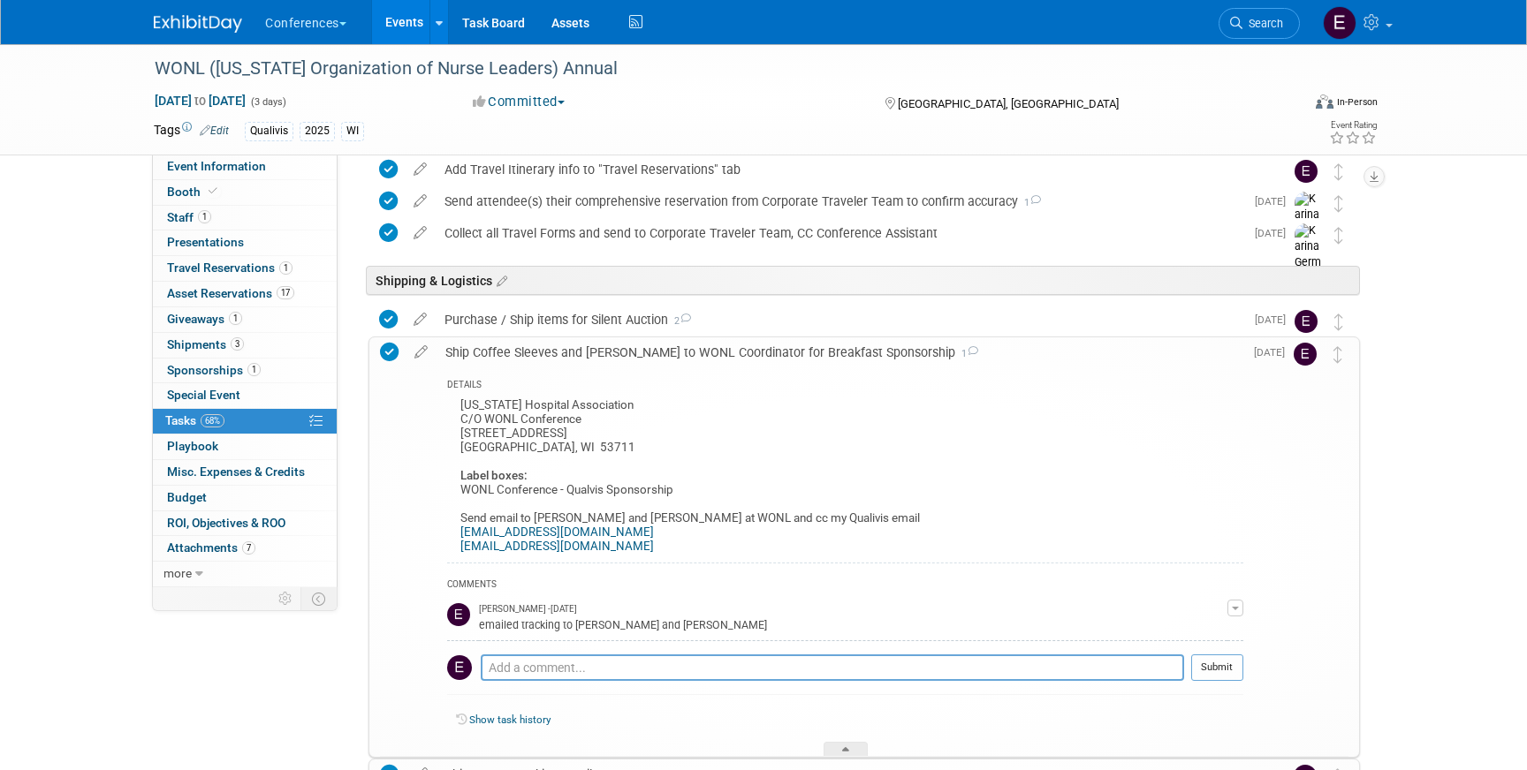
scroll to position [911, 0]
click at [586, 330] on div "Purchase / Ship items for Silent Auction 2" at bounding box center [840, 318] width 808 height 30
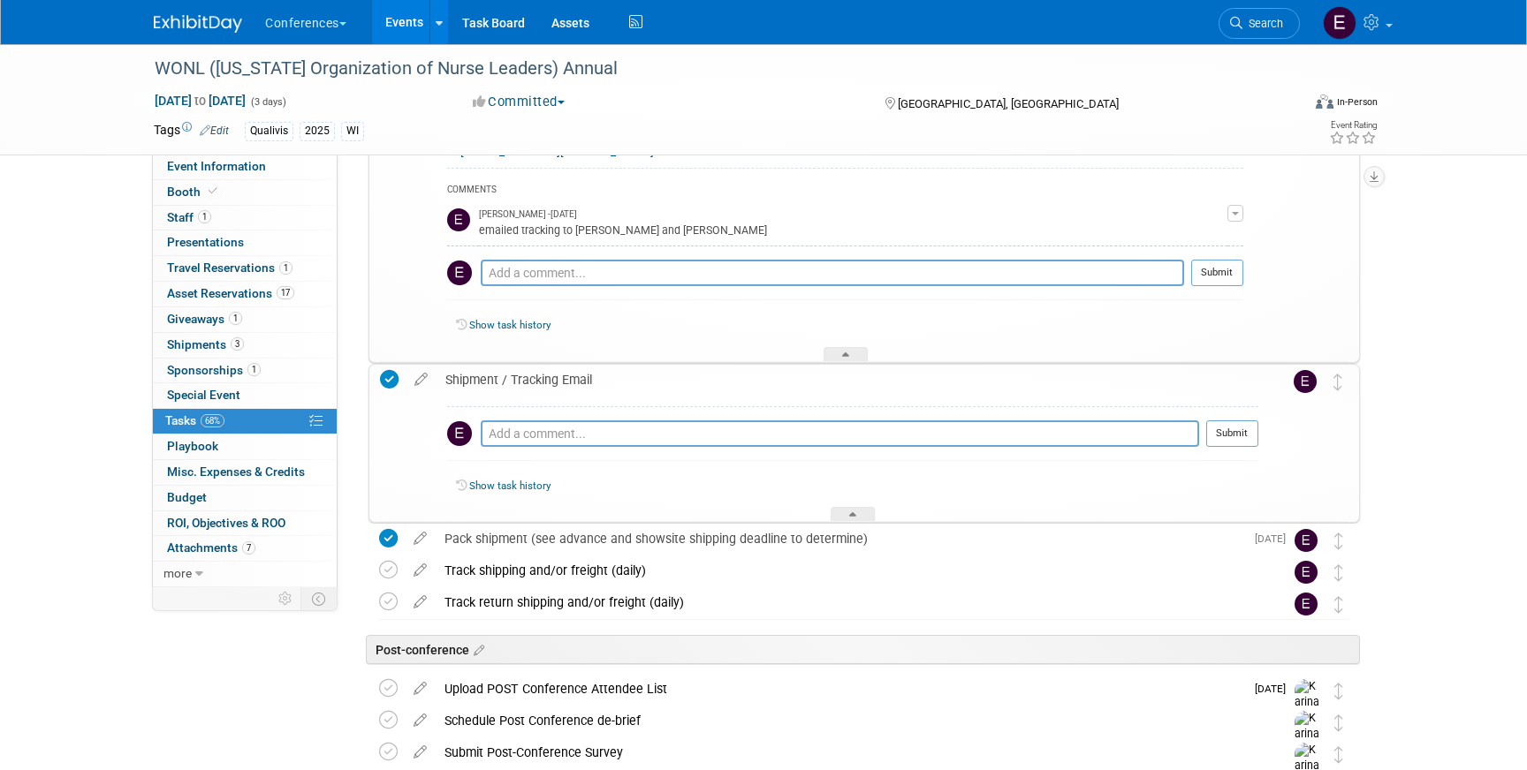
scroll to position [1899, 0]
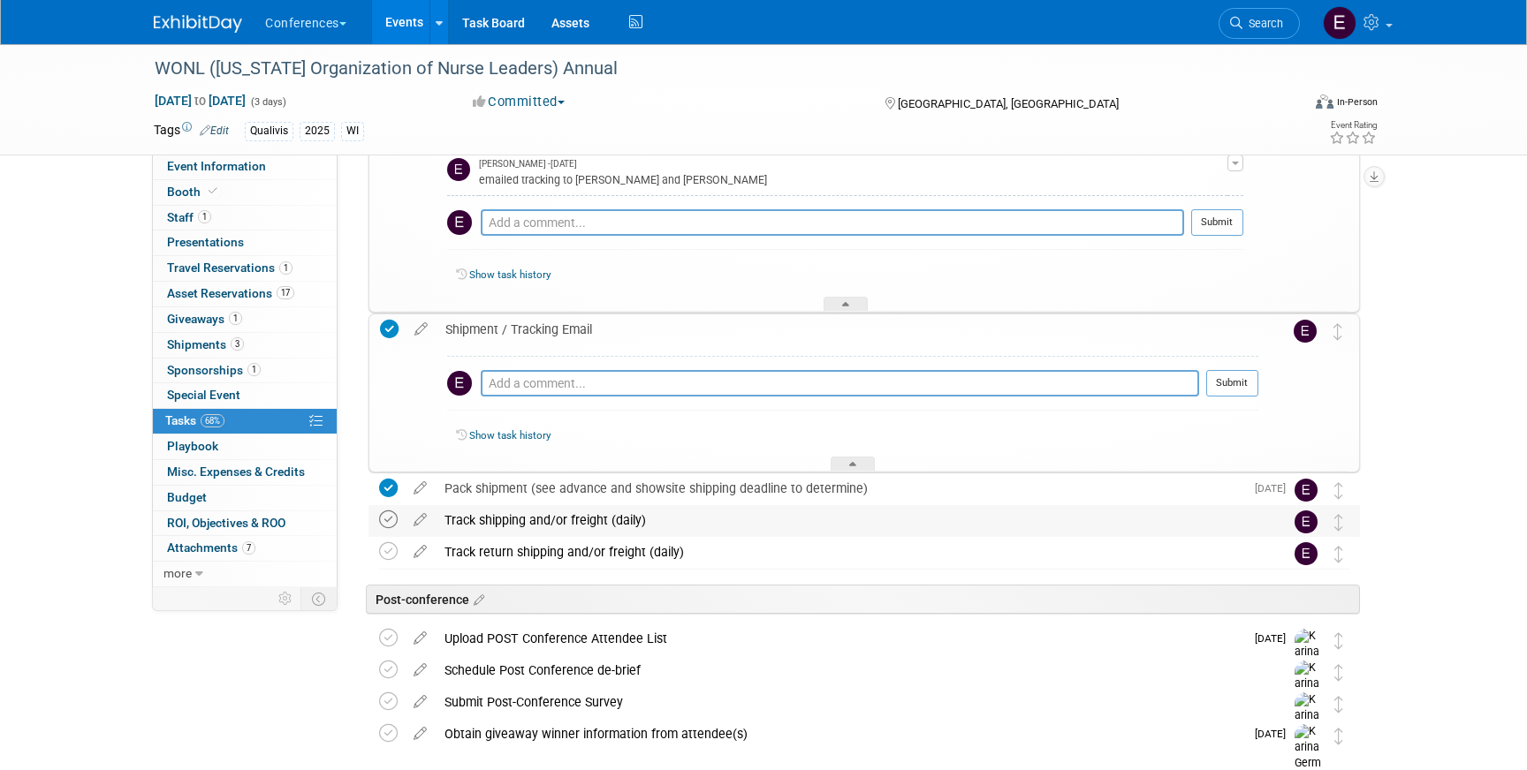
click at [391, 522] on icon at bounding box center [388, 520] width 19 height 19
click at [1261, 28] on span "Search" at bounding box center [1262, 23] width 41 height 13
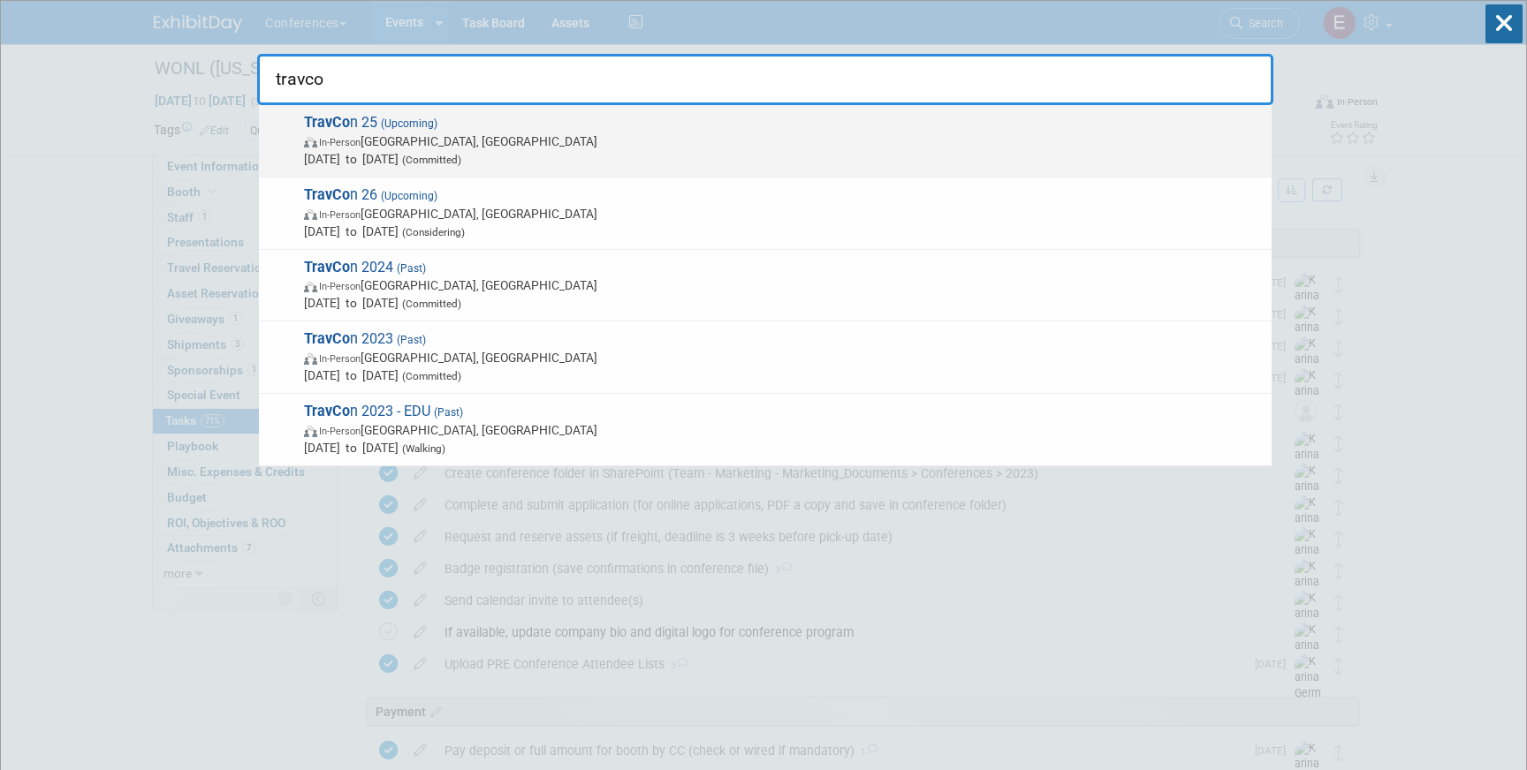
type input "travco"
click at [634, 147] on span "In-Person Las Vegas, NV" at bounding box center [783, 142] width 959 height 18
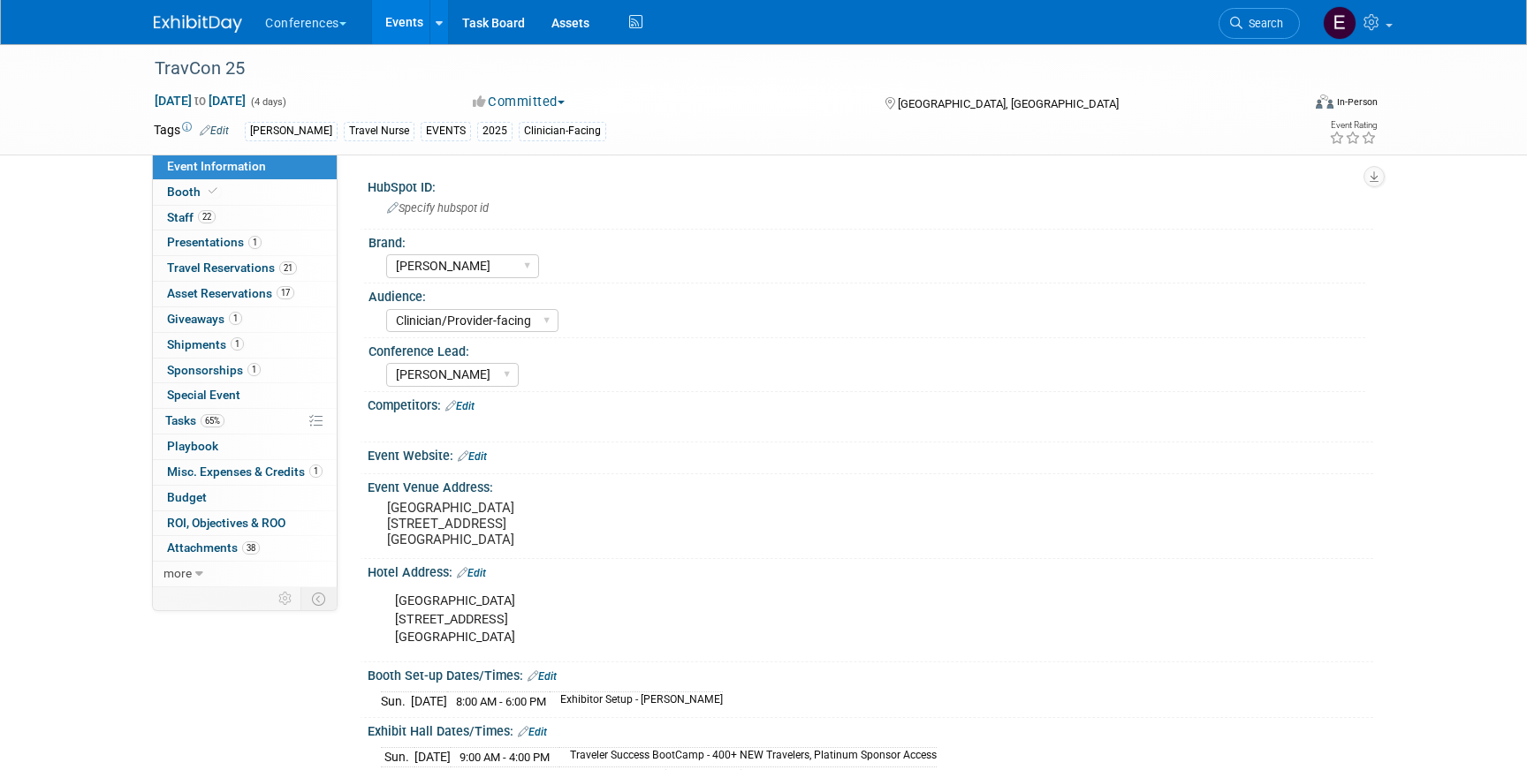
select select "[PERSON_NAME]"
select select "Clinician/Provider-facing"
select select "[PERSON_NAME]"
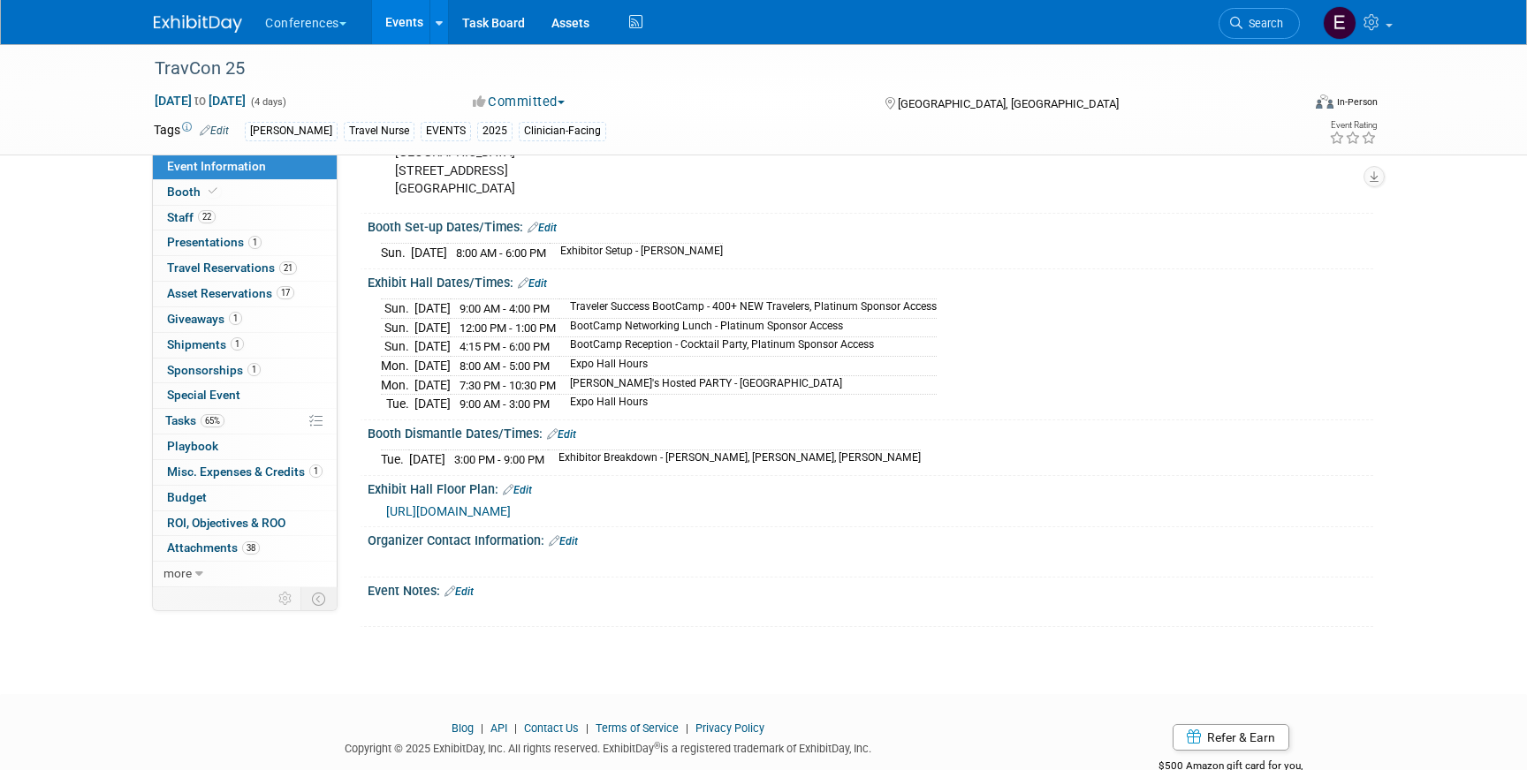
scroll to position [456, 0]
